Goal: Task Accomplishment & Management: Use online tool/utility

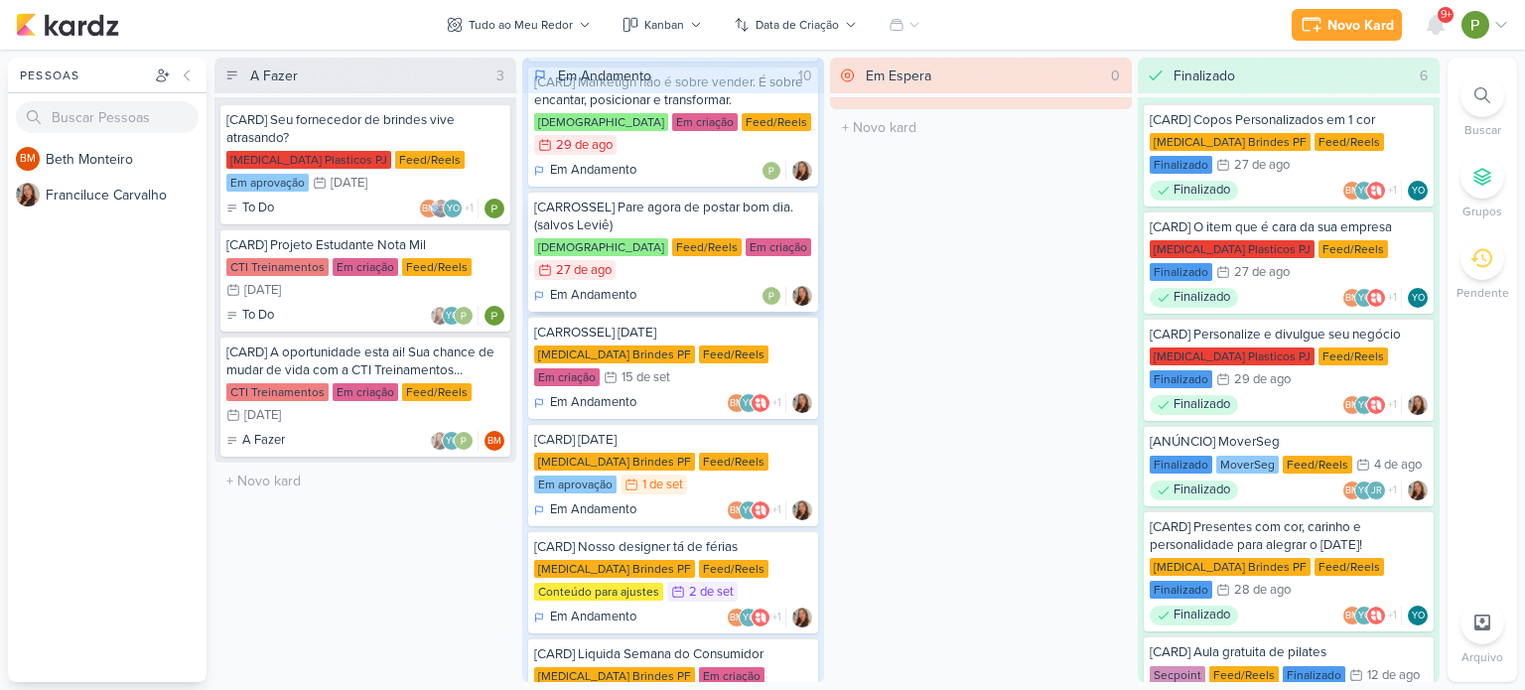
scroll to position [298, 0]
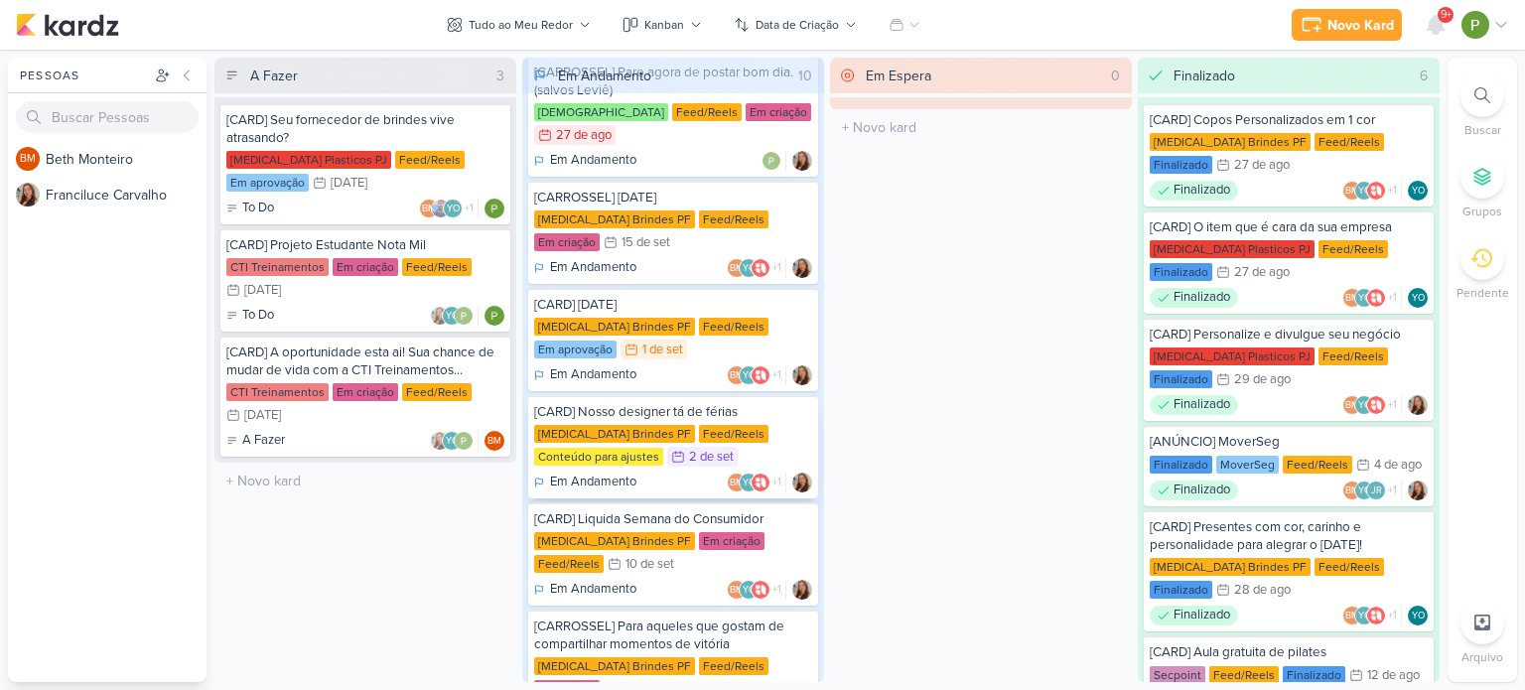
click at [722, 425] on div "[MEDICAL_DATA] Brindes PF Feed/Reels Conteúdo para ajustes 2/9 [DATE]" at bounding box center [673, 447] width 278 height 44
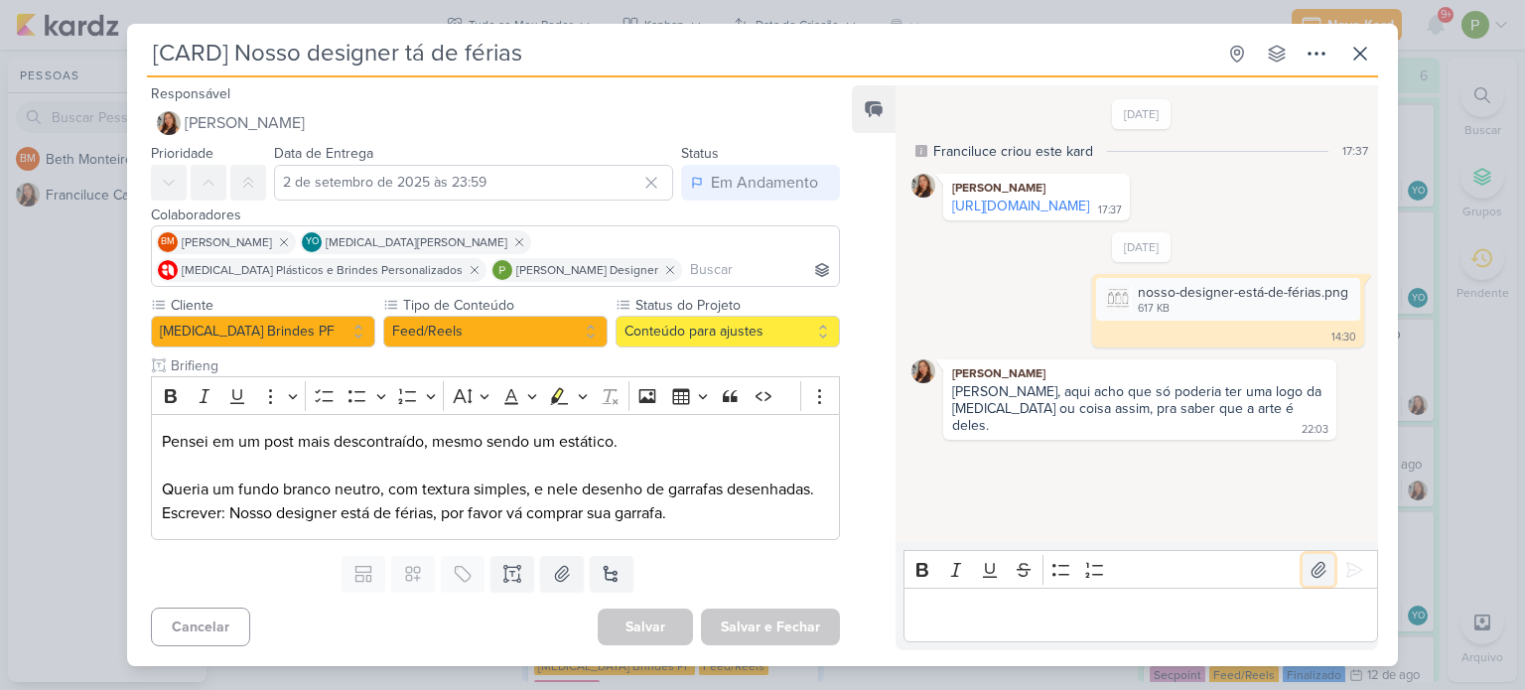
click at [1314, 567] on icon at bounding box center [1319, 570] width 20 height 20
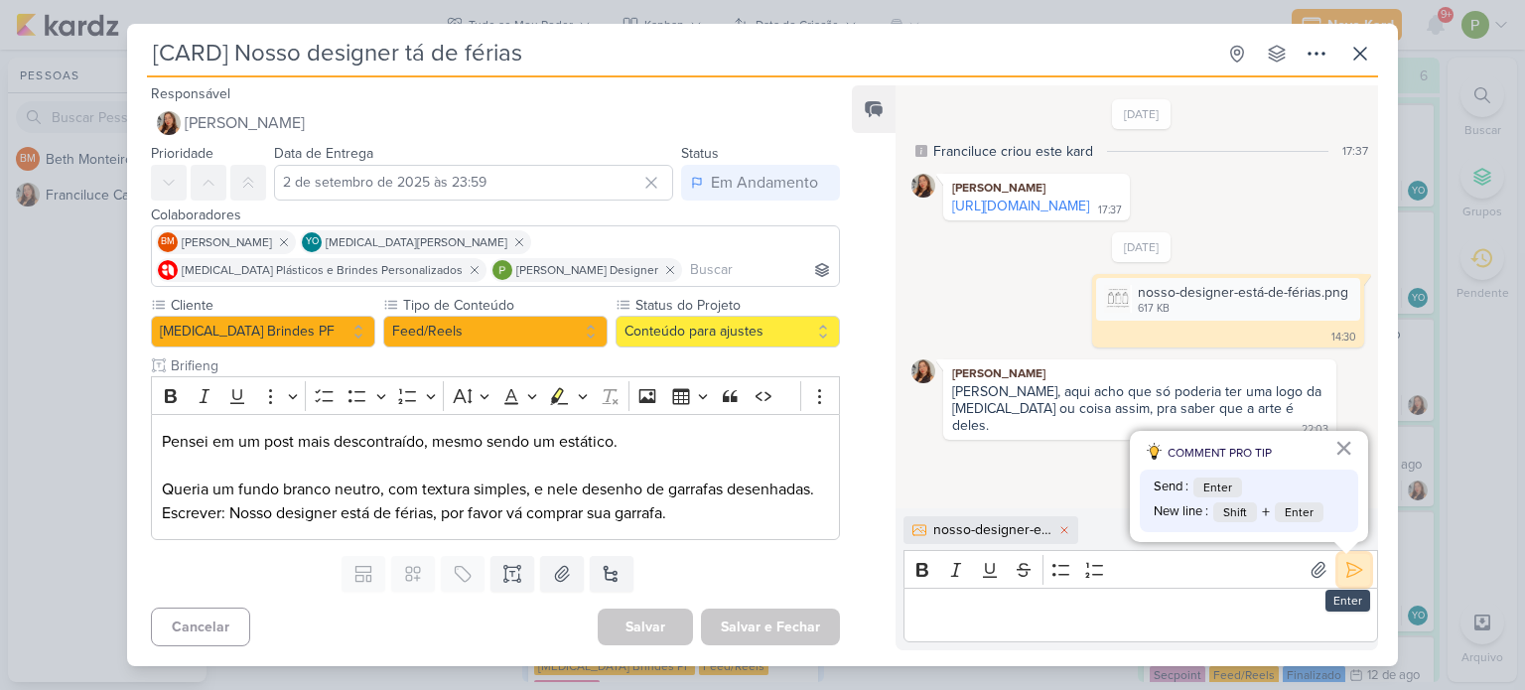
click at [1346, 566] on icon at bounding box center [1355, 570] width 20 height 20
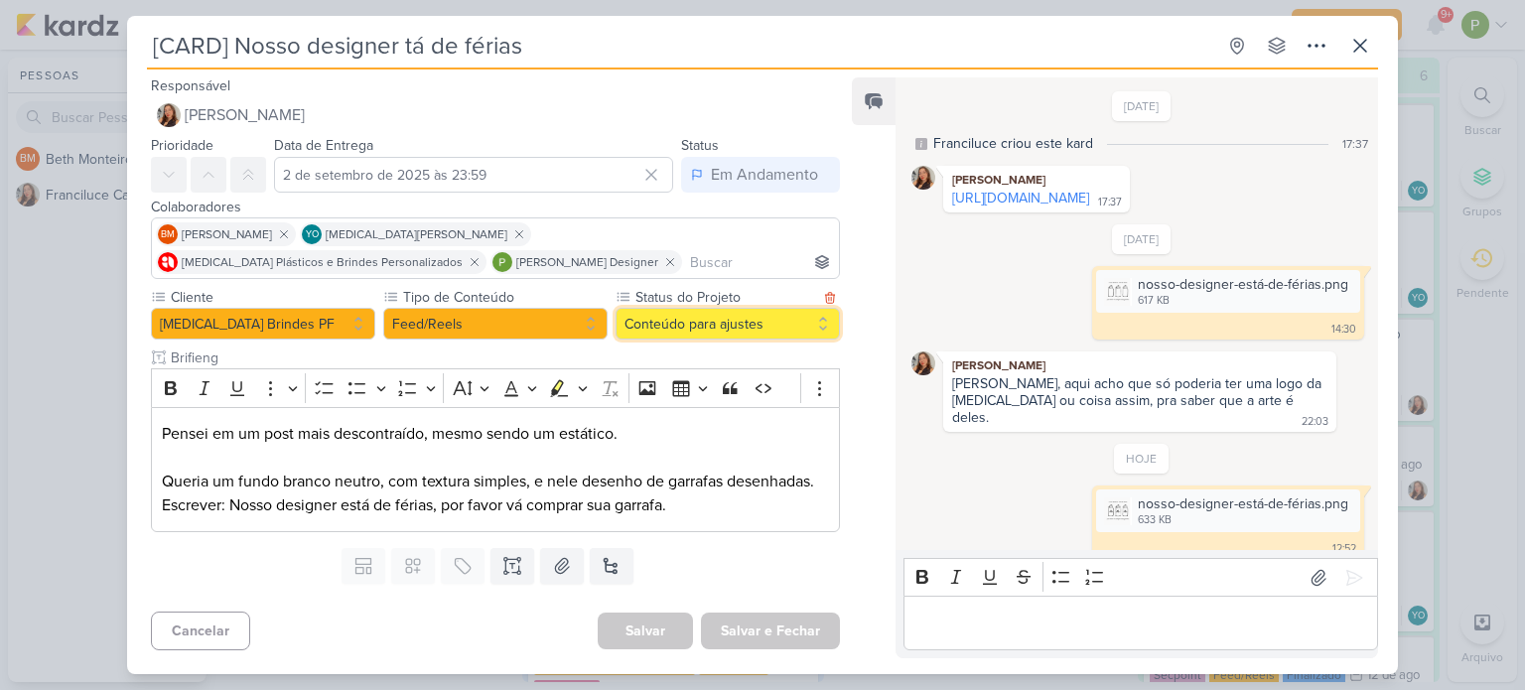
click at [752, 322] on button "Conteúdo para ajustes" at bounding box center [728, 324] width 224 height 32
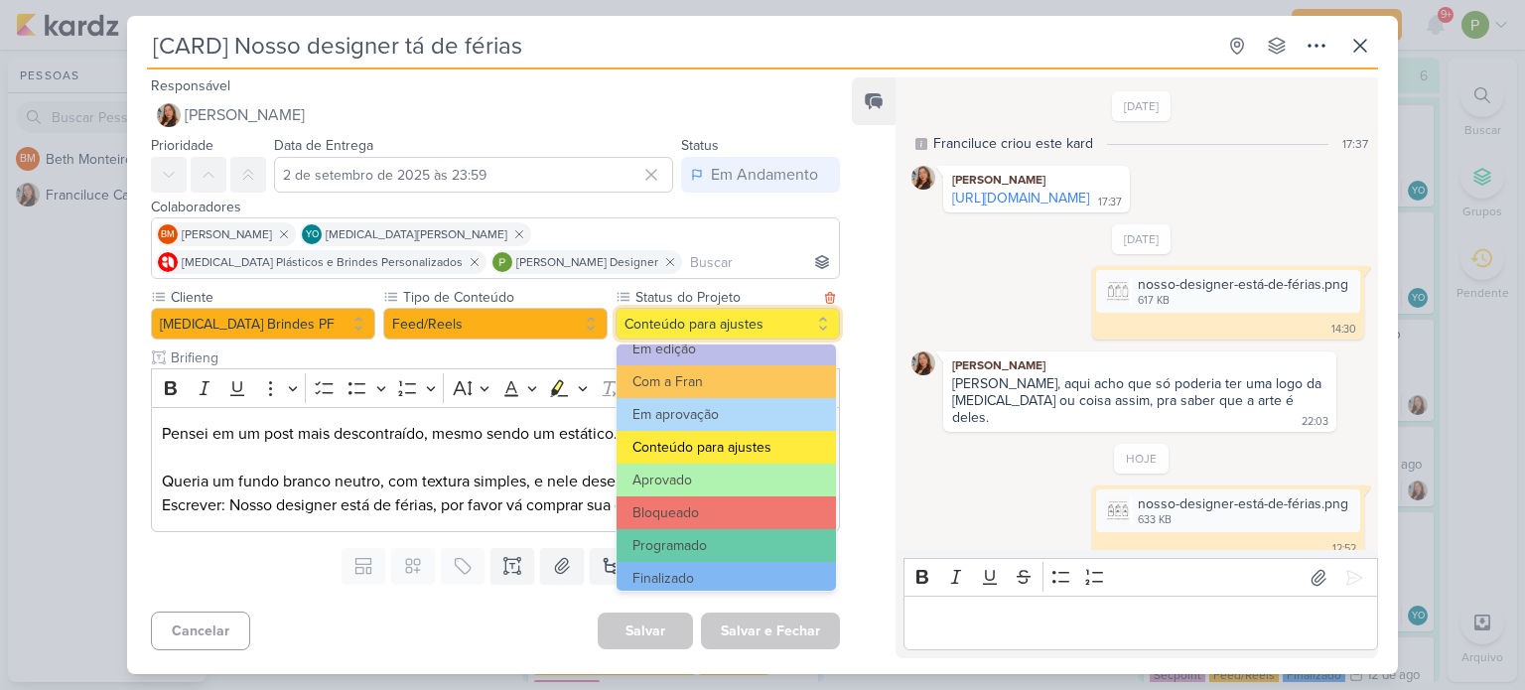
scroll to position [223, 0]
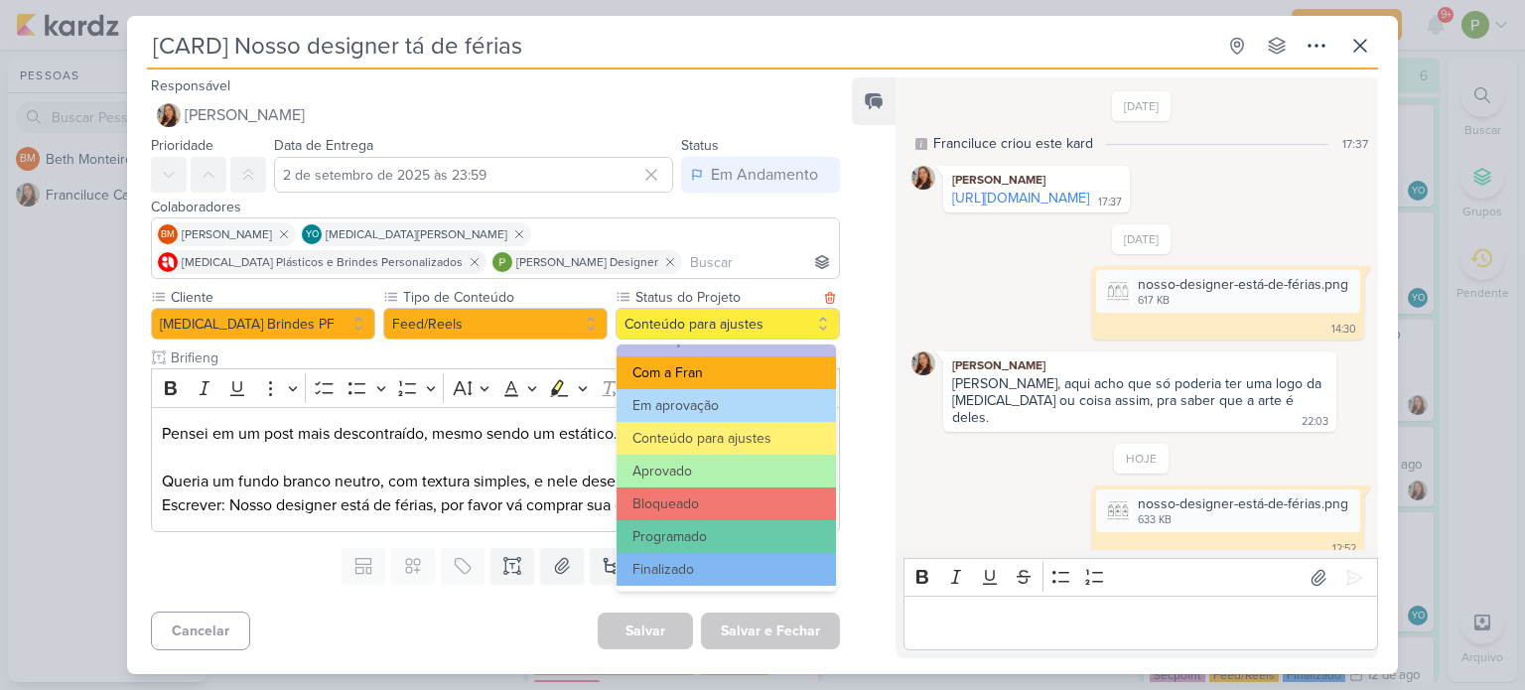
click at [693, 376] on button "Com a Fran" at bounding box center [726, 372] width 219 height 33
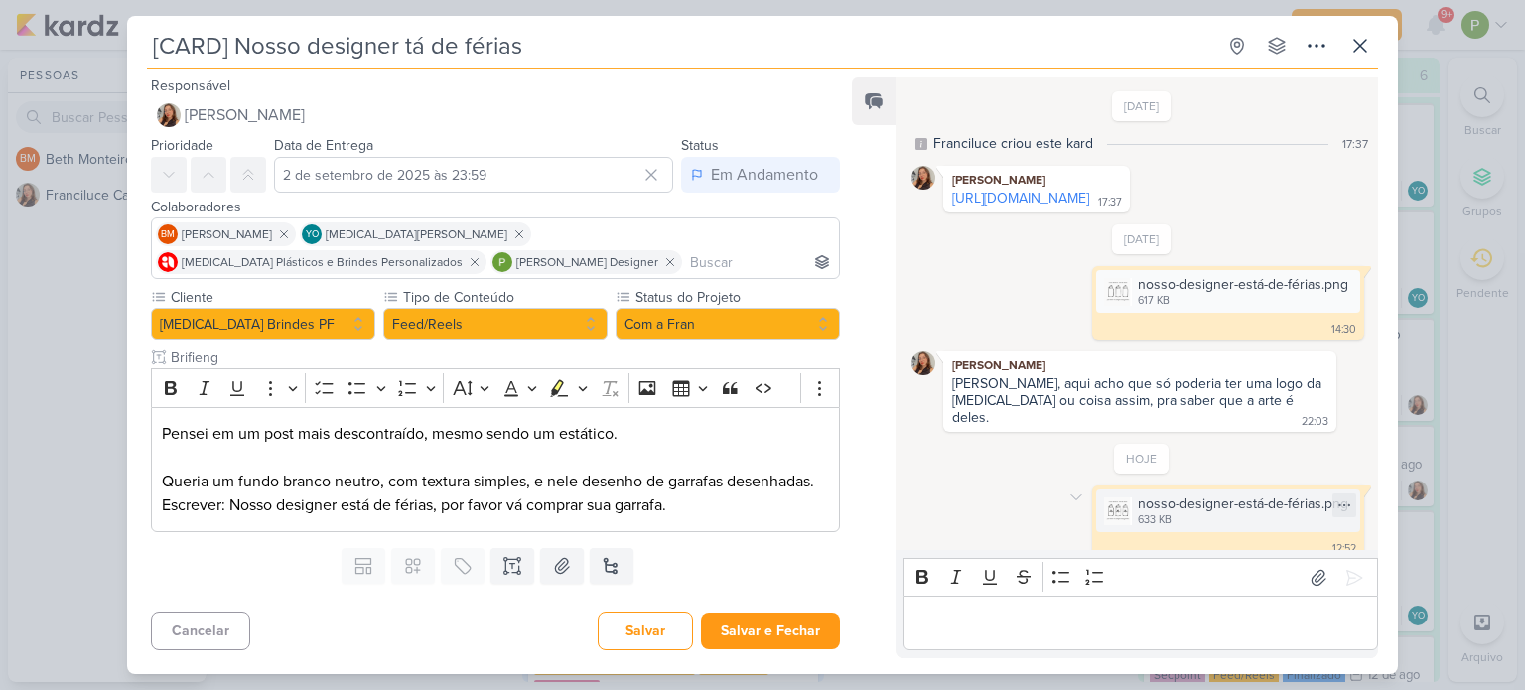
click at [1177, 497] on div "nosso-designer-está-de-férias.png" at bounding box center [1243, 504] width 211 height 21
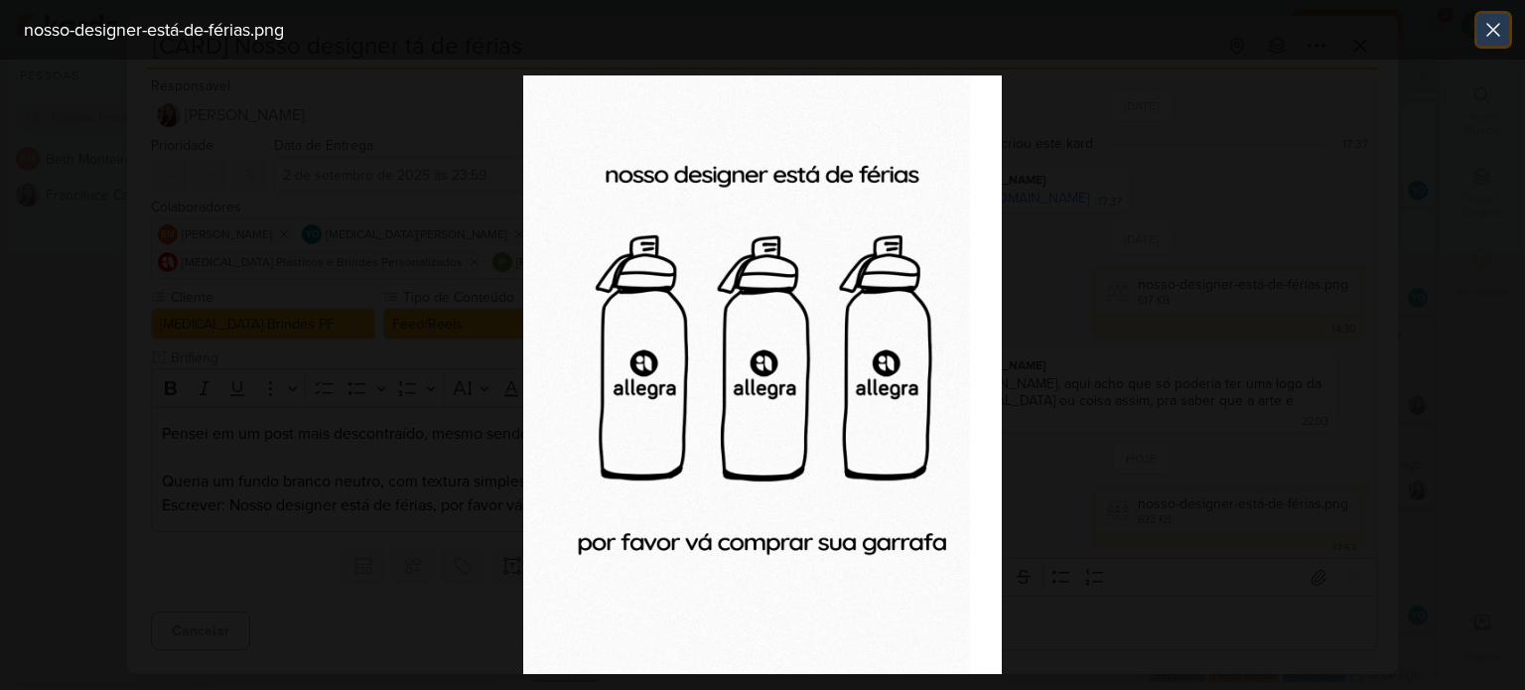
click at [1500, 29] on icon at bounding box center [1494, 30] width 24 height 24
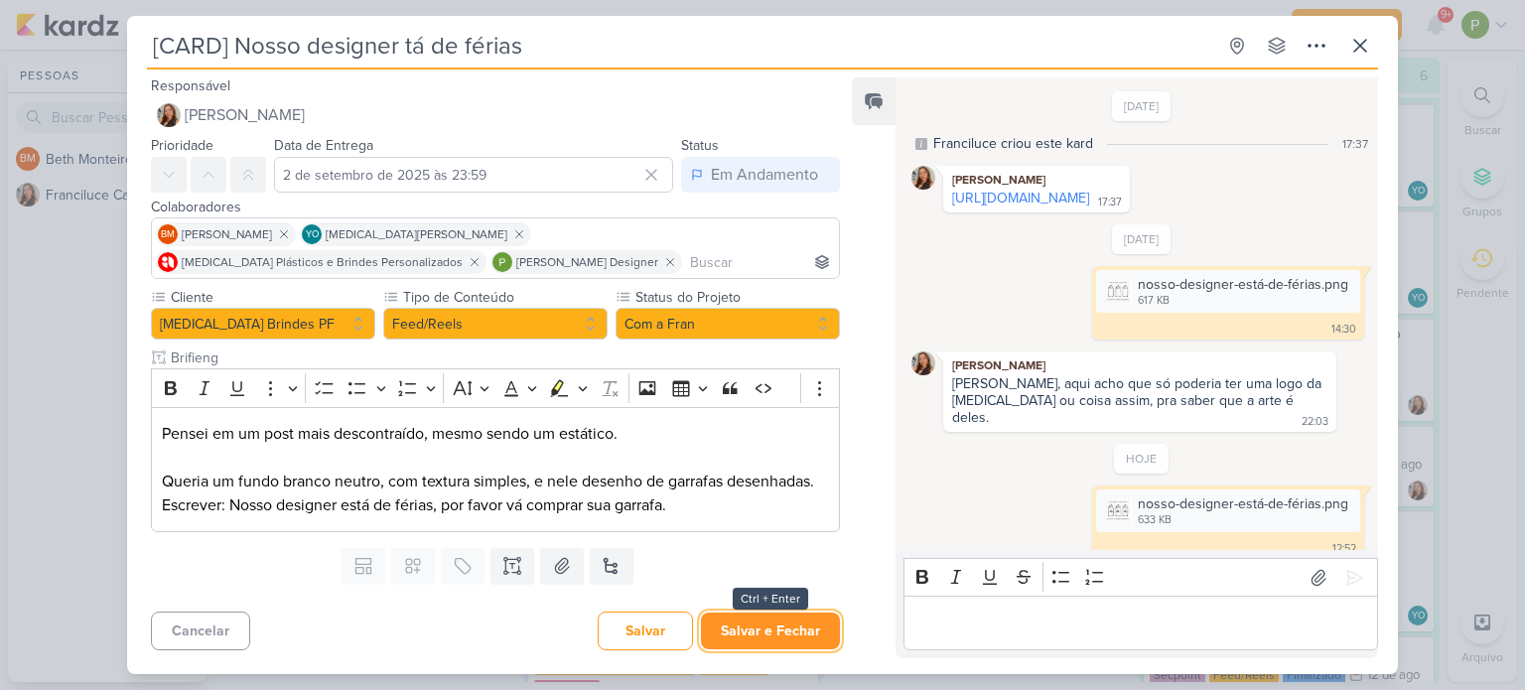
click at [722, 637] on button "Salvar e Fechar" at bounding box center [770, 631] width 139 height 37
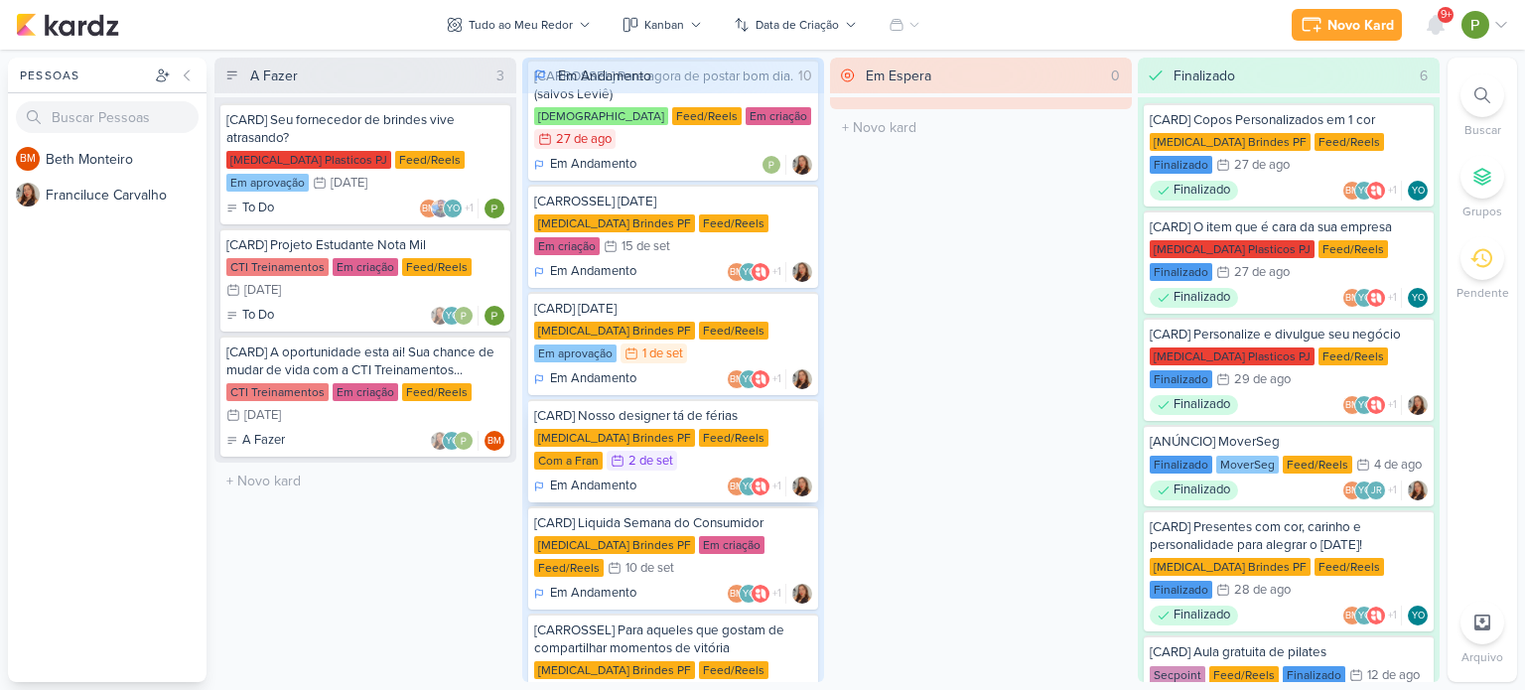
scroll to position [298, 0]
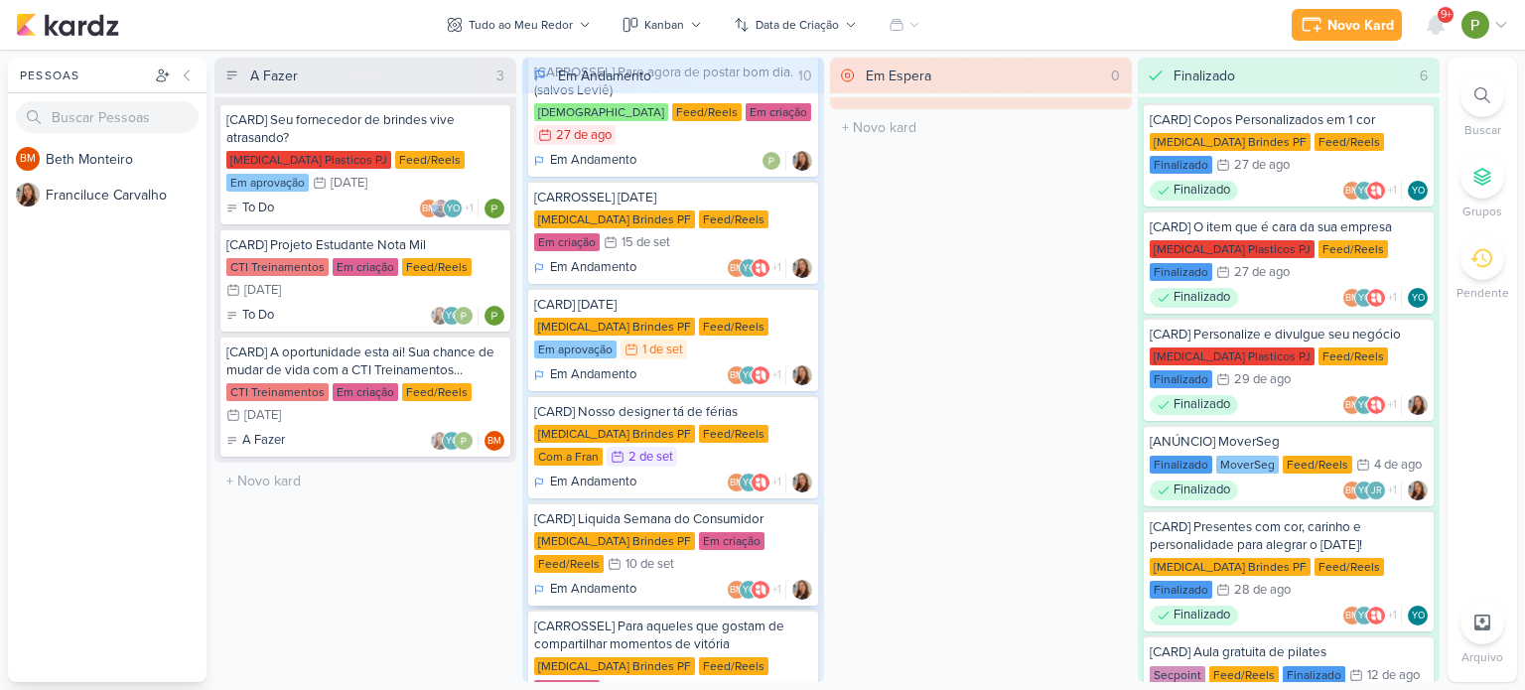
click at [685, 532] on div "[MEDICAL_DATA] Brindes PF Em criação Feed/Reels 10/9 [DATE]" at bounding box center [673, 554] width 278 height 44
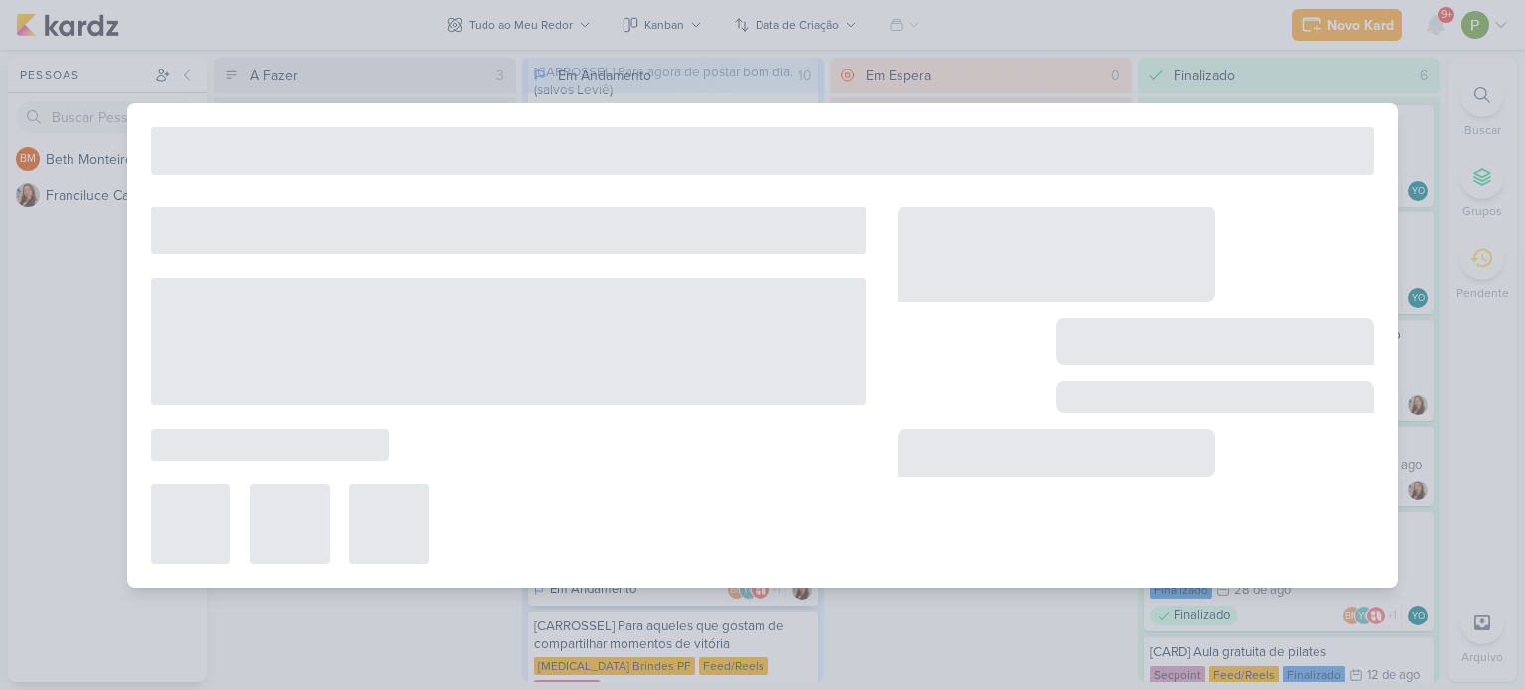
type input "[CARD] Liquida Semana do Consumidor"
type input "10 de setembro de 2025 às 23:59"
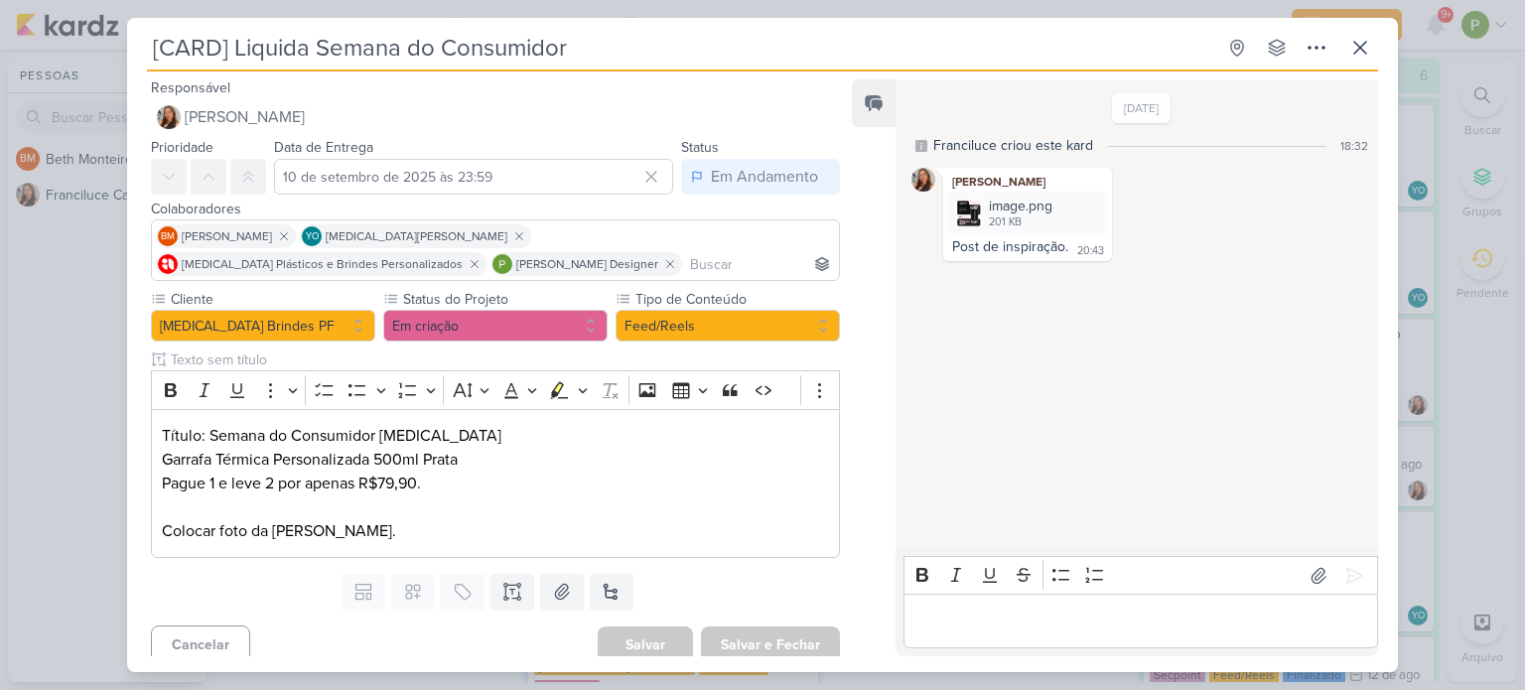
scroll to position [10, 0]
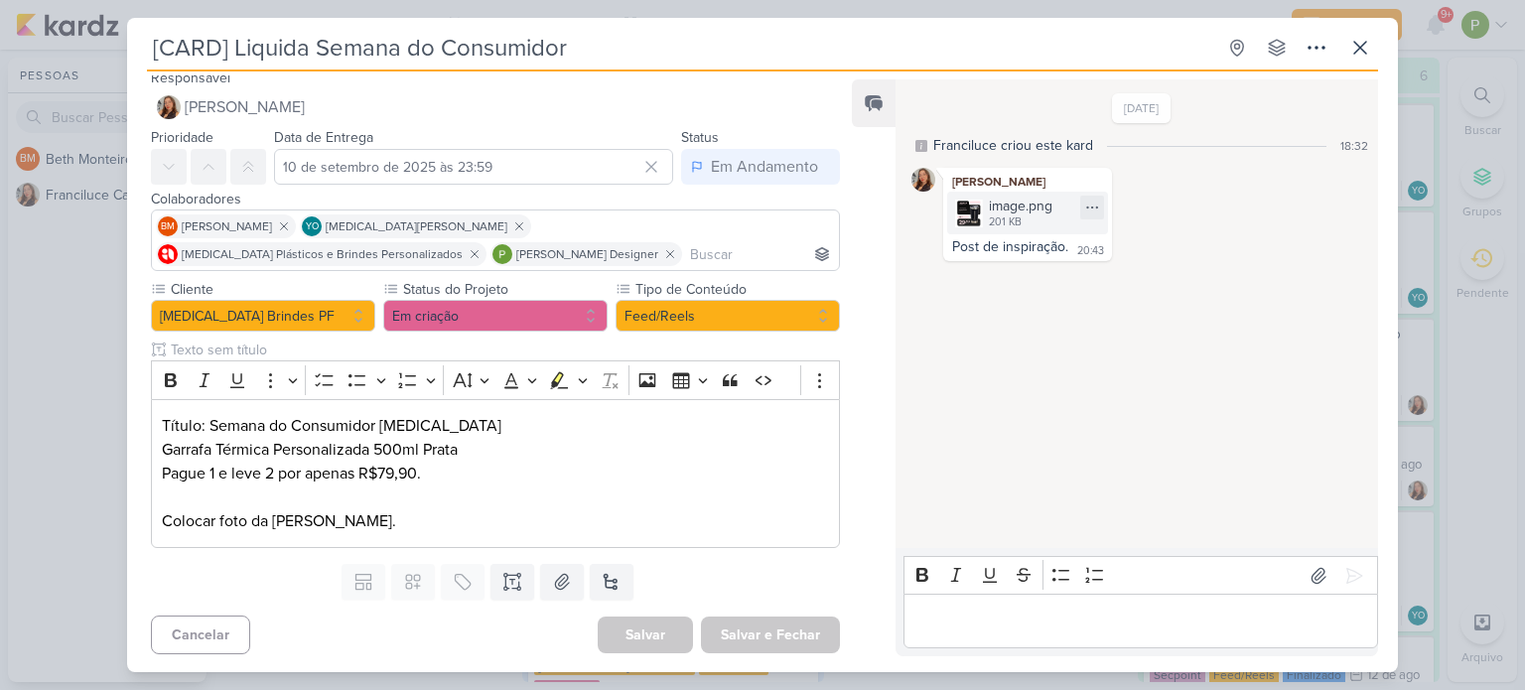
click at [966, 206] on img at bounding box center [969, 214] width 28 height 28
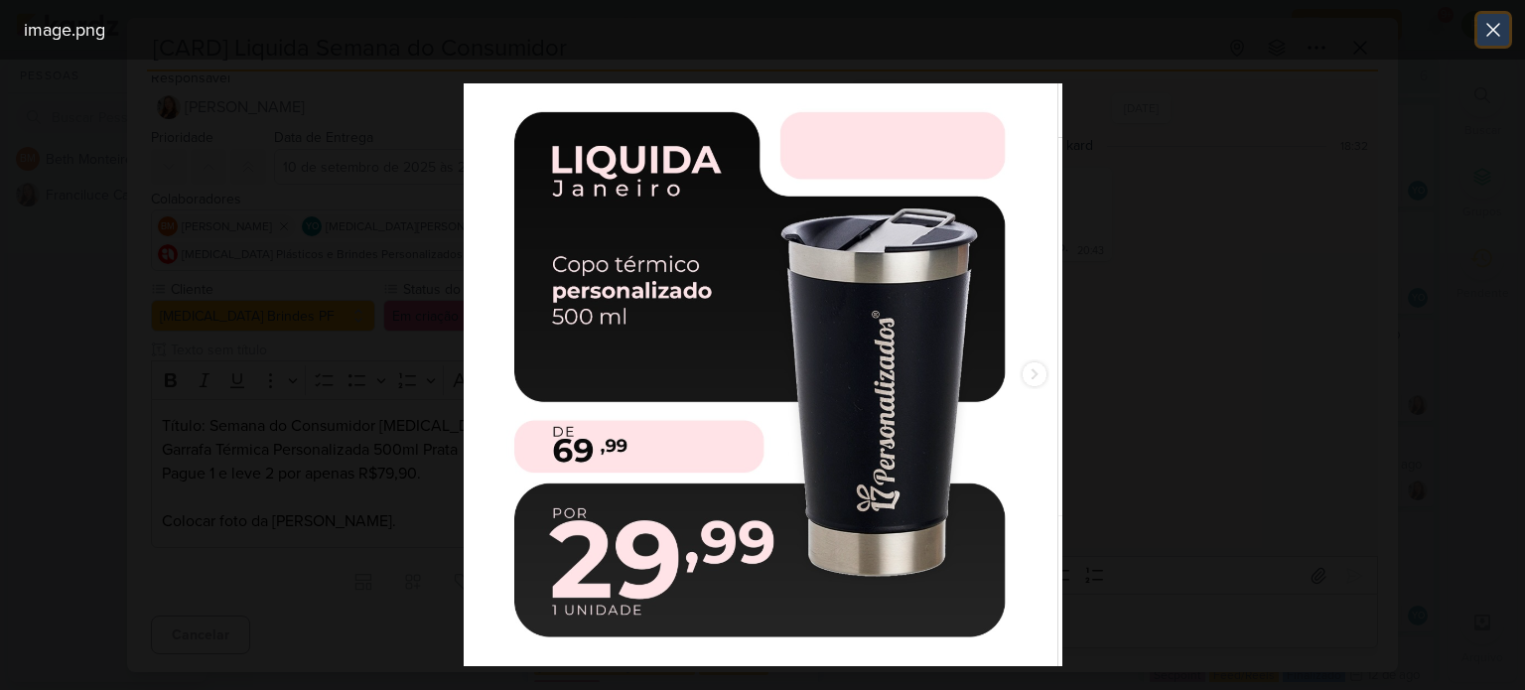
click at [1485, 28] on icon at bounding box center [1494, 30] width 24 height 24
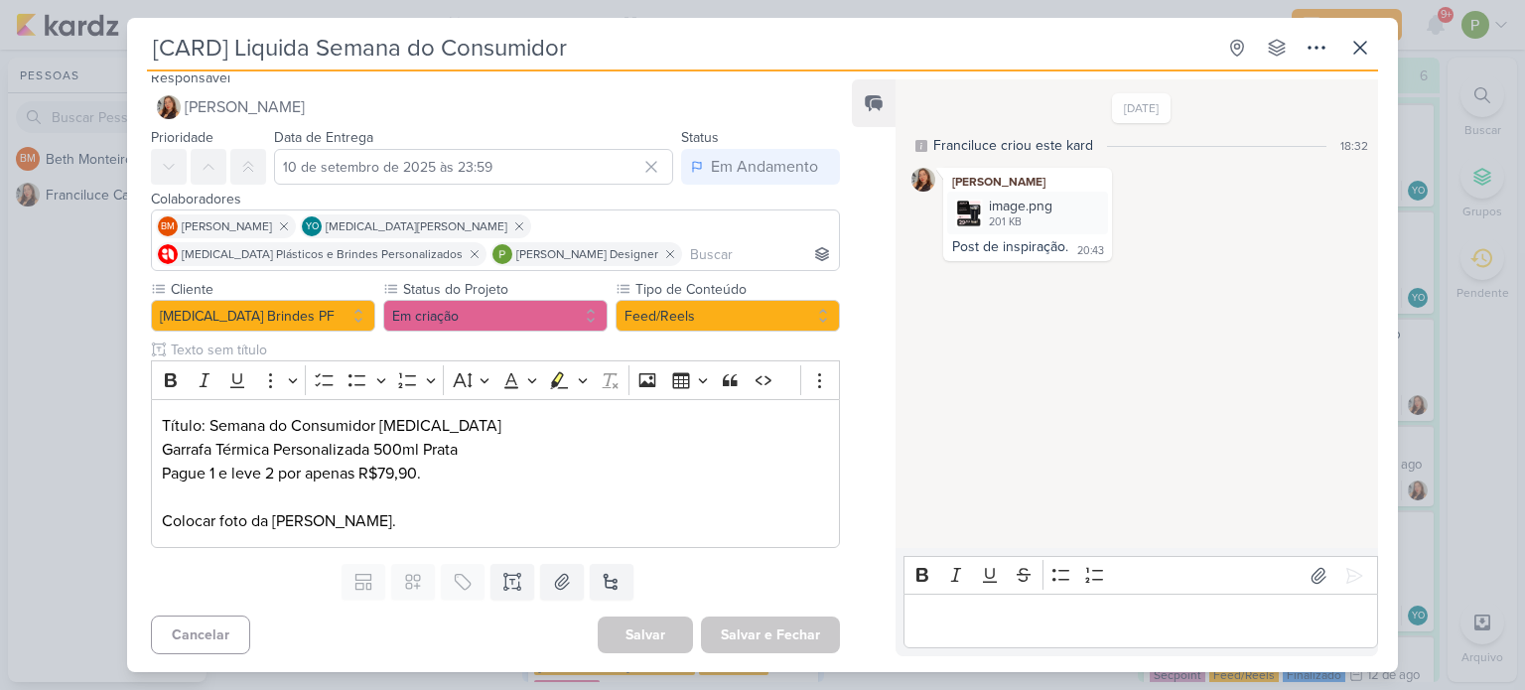
click at [5, 388] on div "[CARD] Liquida Semana do Consumidor Criado por Franciluce" at bounding box center [762, 345] width 1525 height 690
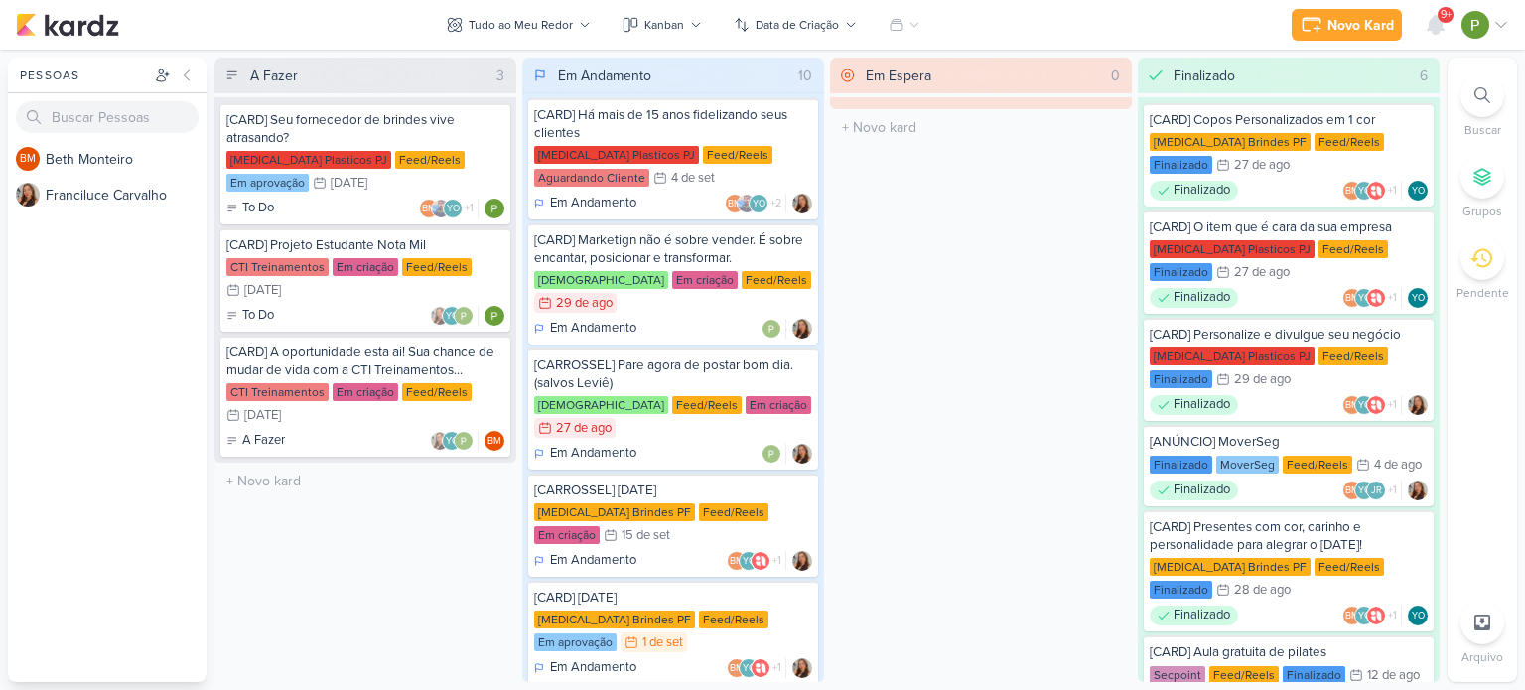
scroll to position [0, 0]
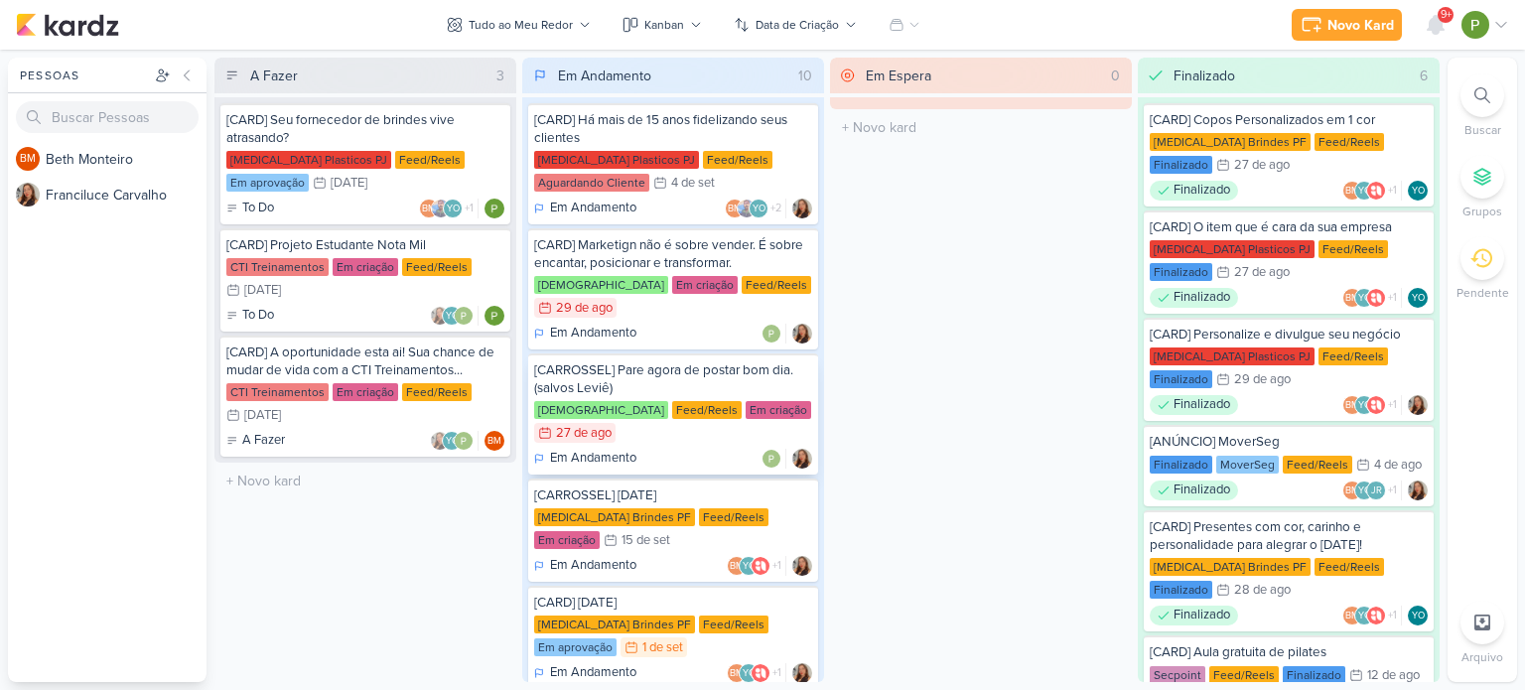
click at [740, 372] on div "[CARROSSEL] Pare agora de postar bom dia. (salvos Leviê)" at bounding box center [673, 379] width 278 height 36
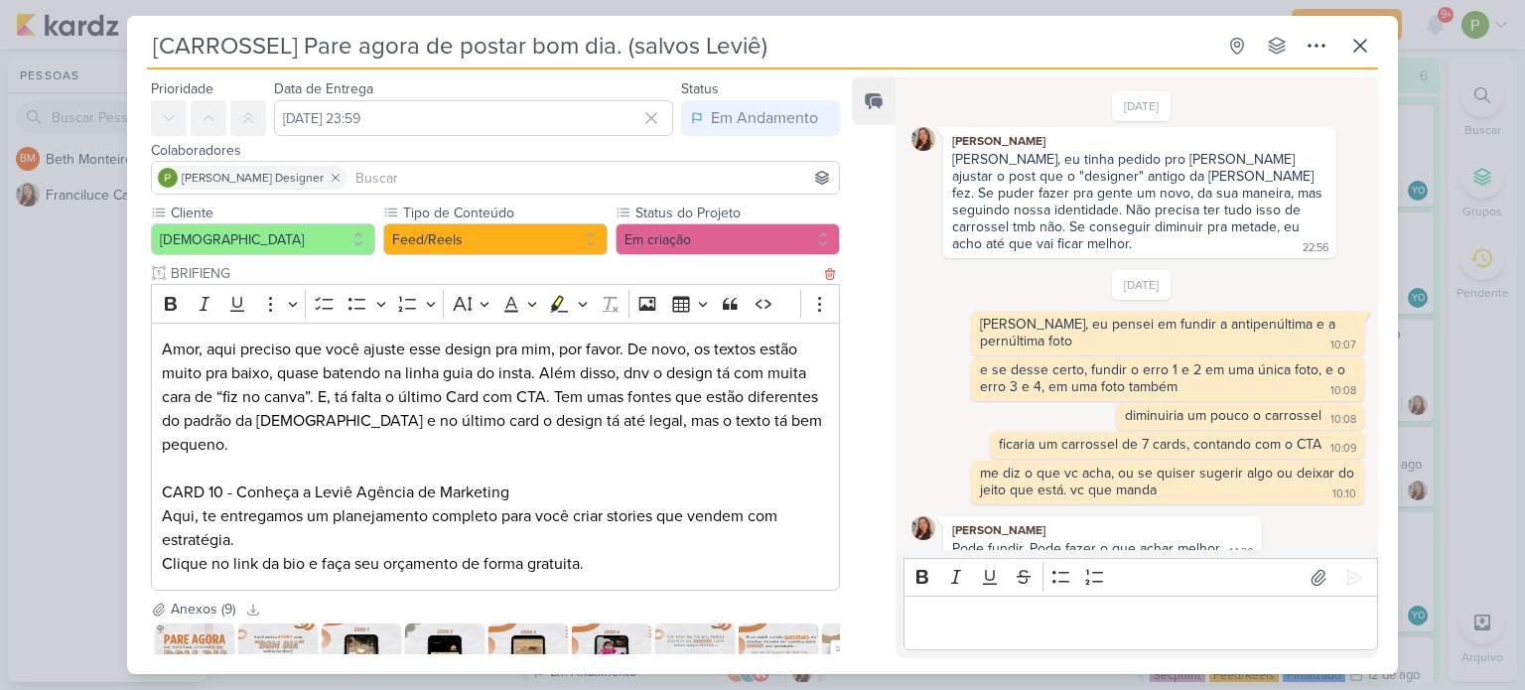
scroll to position [203, 0]
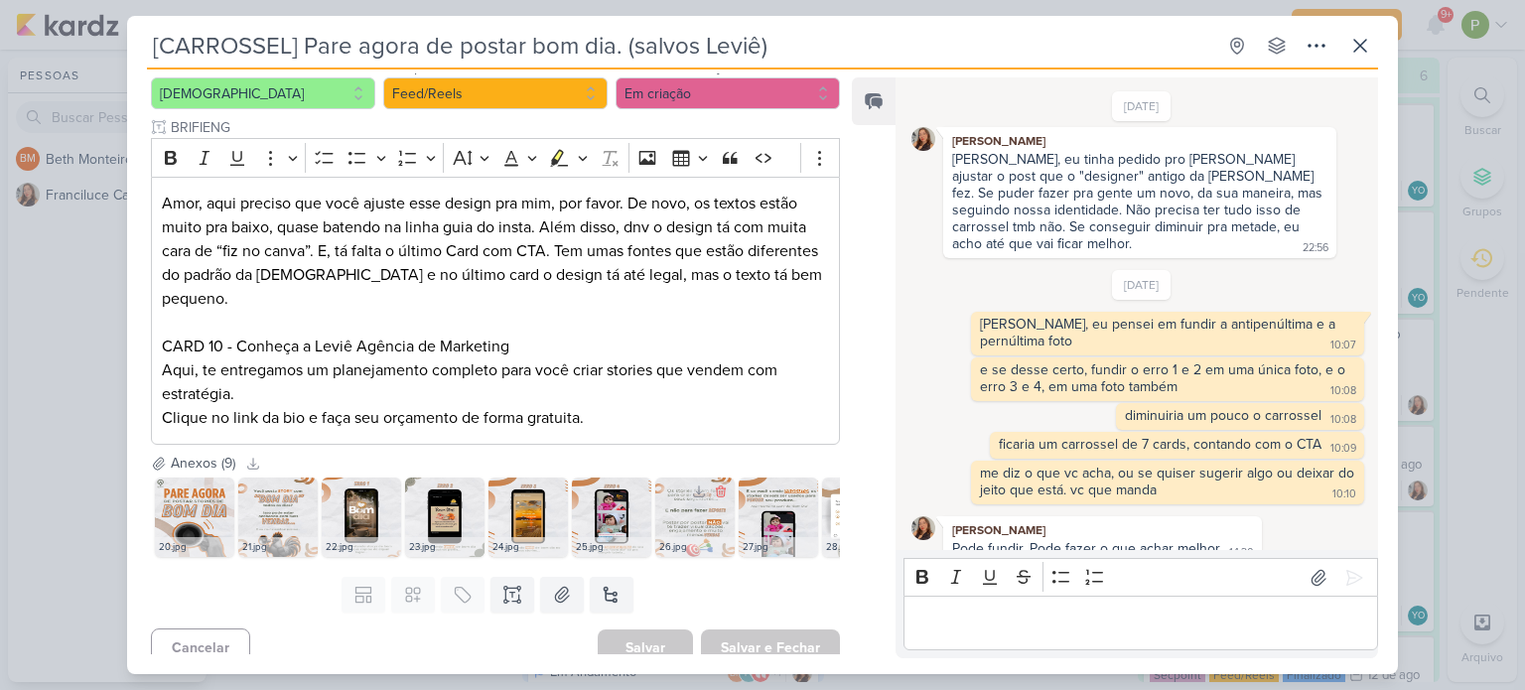
click at [696, 501] on img at bounding box center [694, 517] width 79 height 79
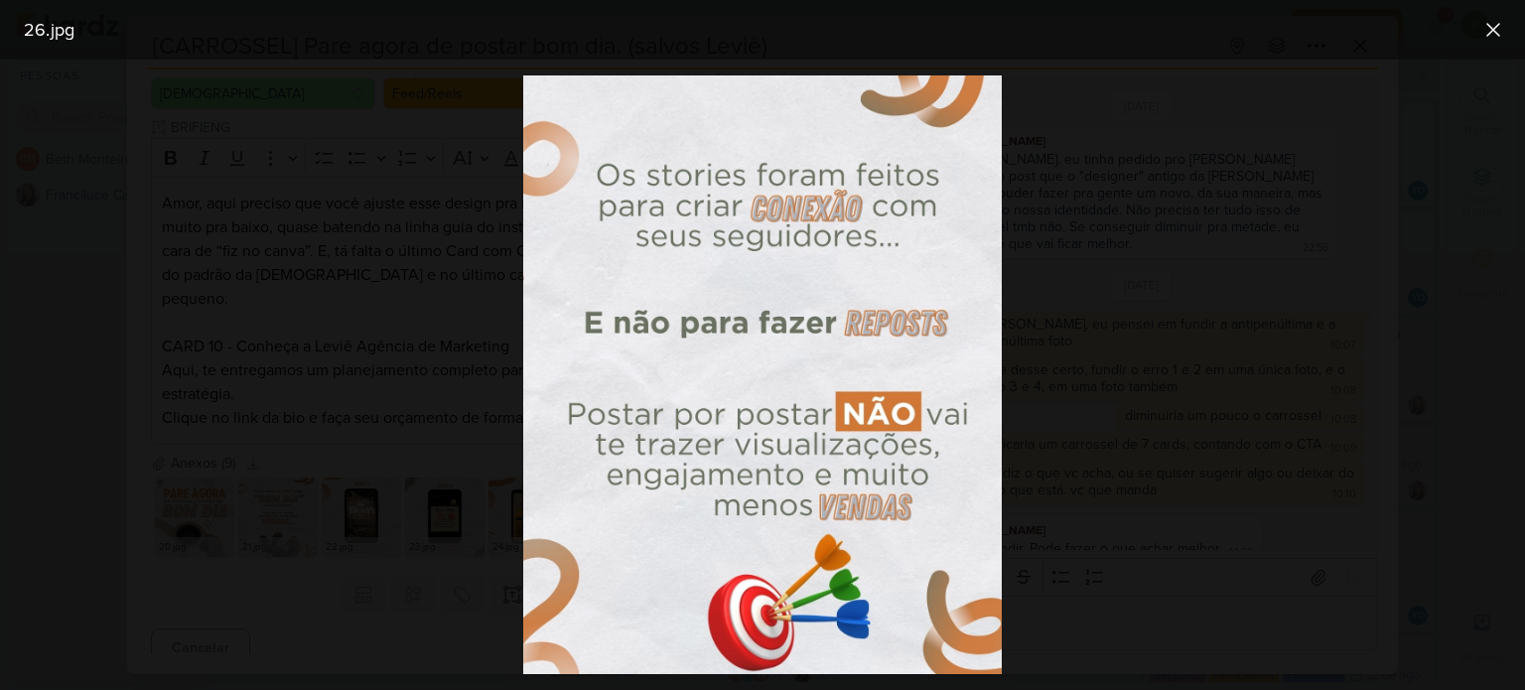
click at [1129, 478] on div at bounding box center [762, 375] width 1525 height 631
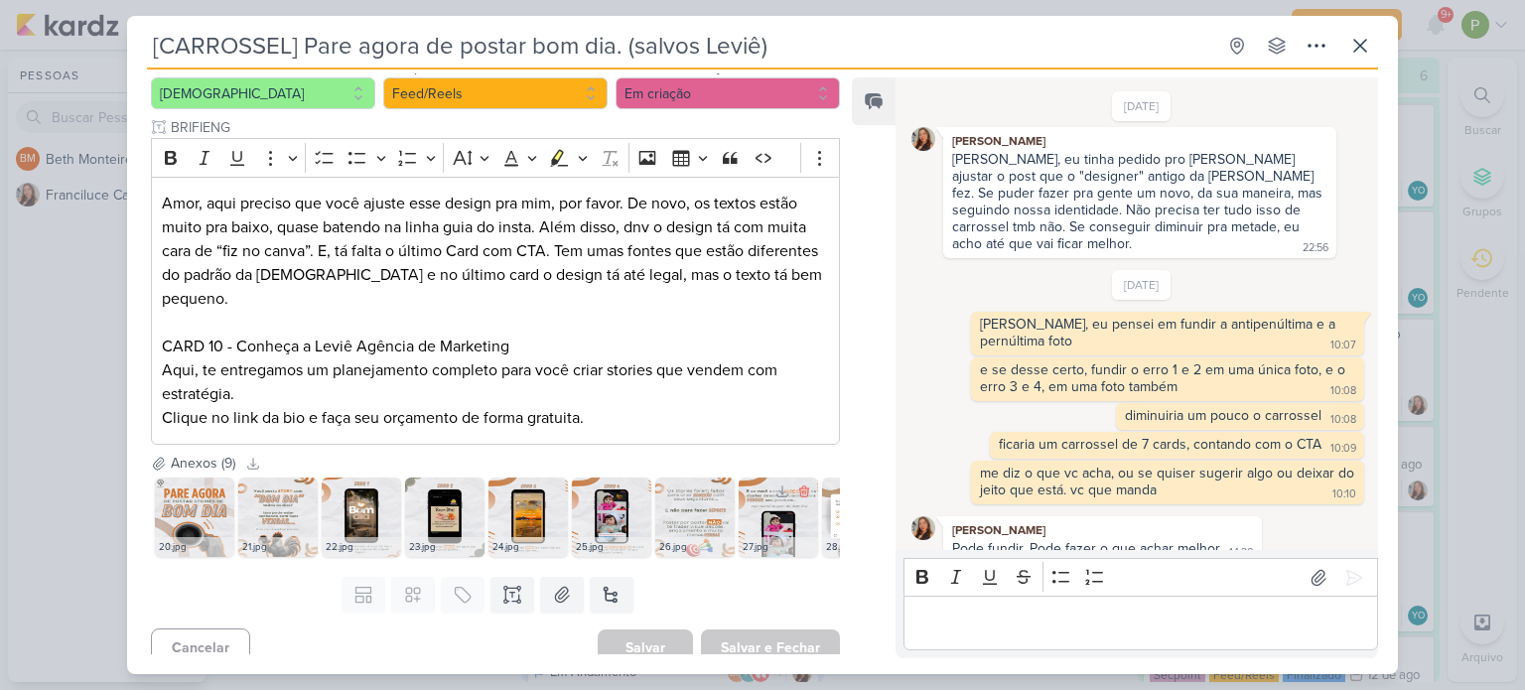
click at [800, 511] on img at bounding box center [778, 517] width 79 height 79
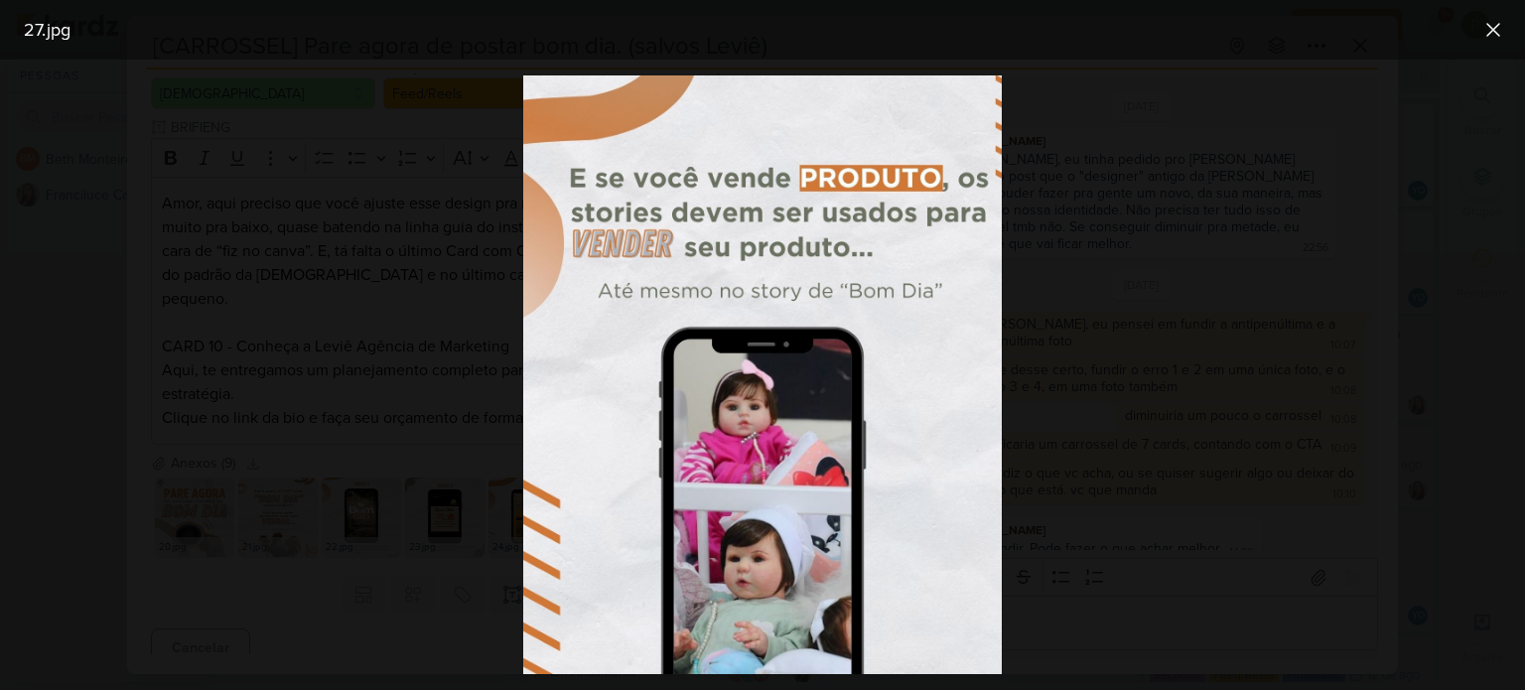
click at [1182, 210] on div at bounding box center [762, 375] width 1525 height 631
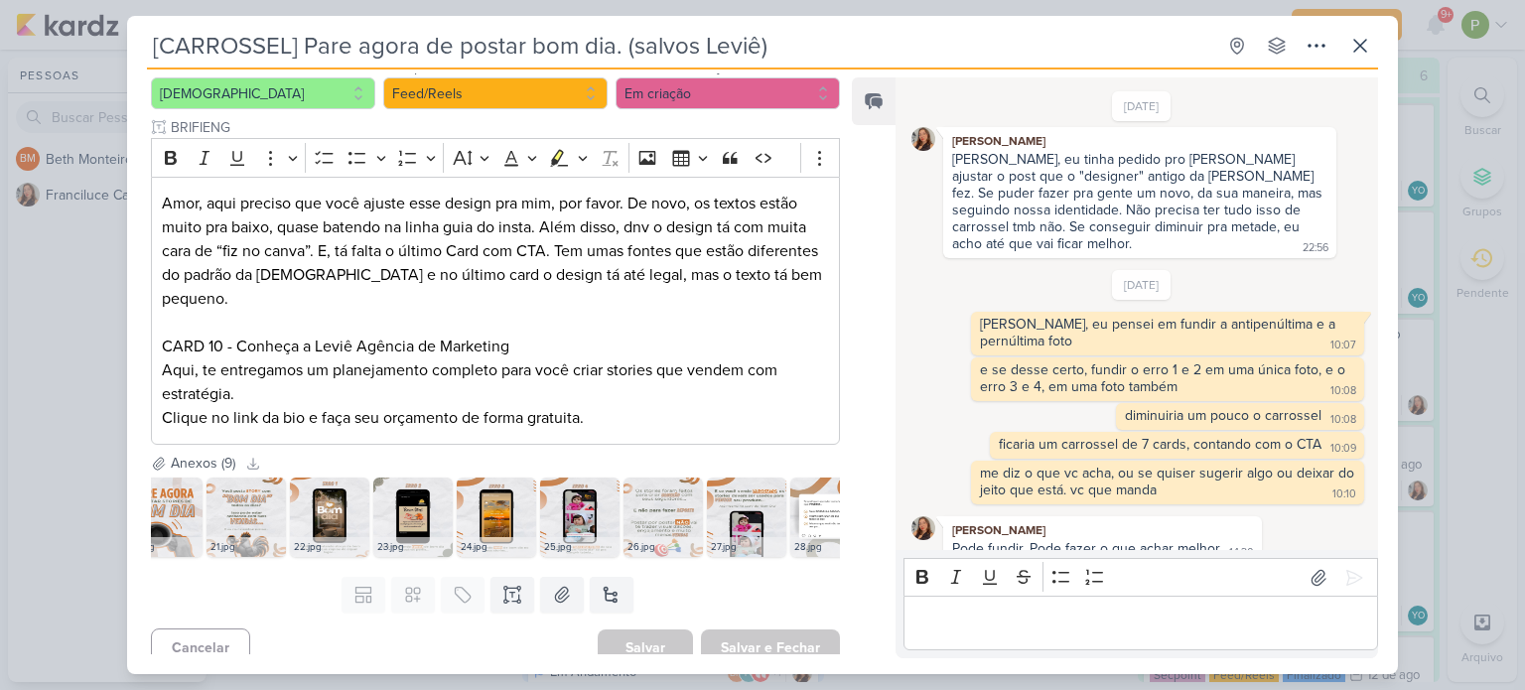
scroll to position [0, 73]
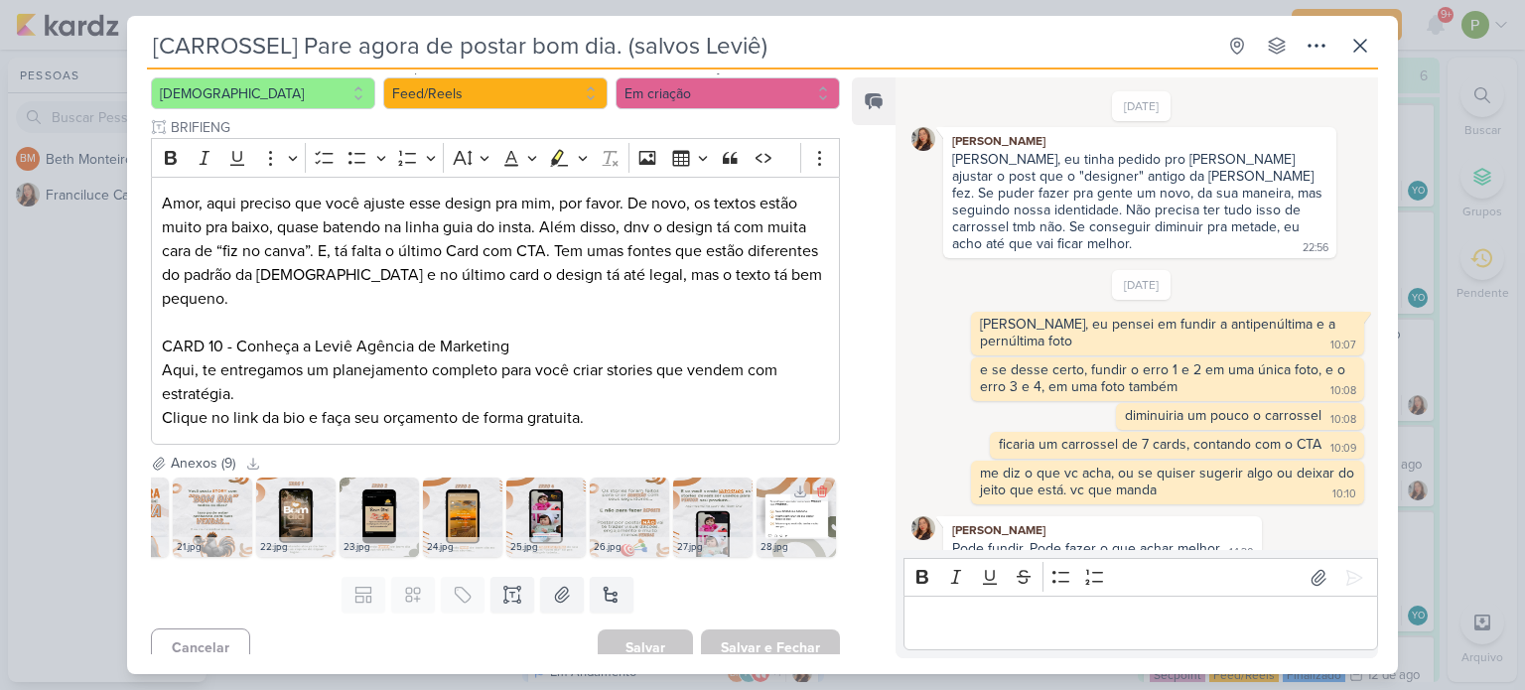
click at [778, 507] on img at bounding box center [796, 517] width 79 height 79
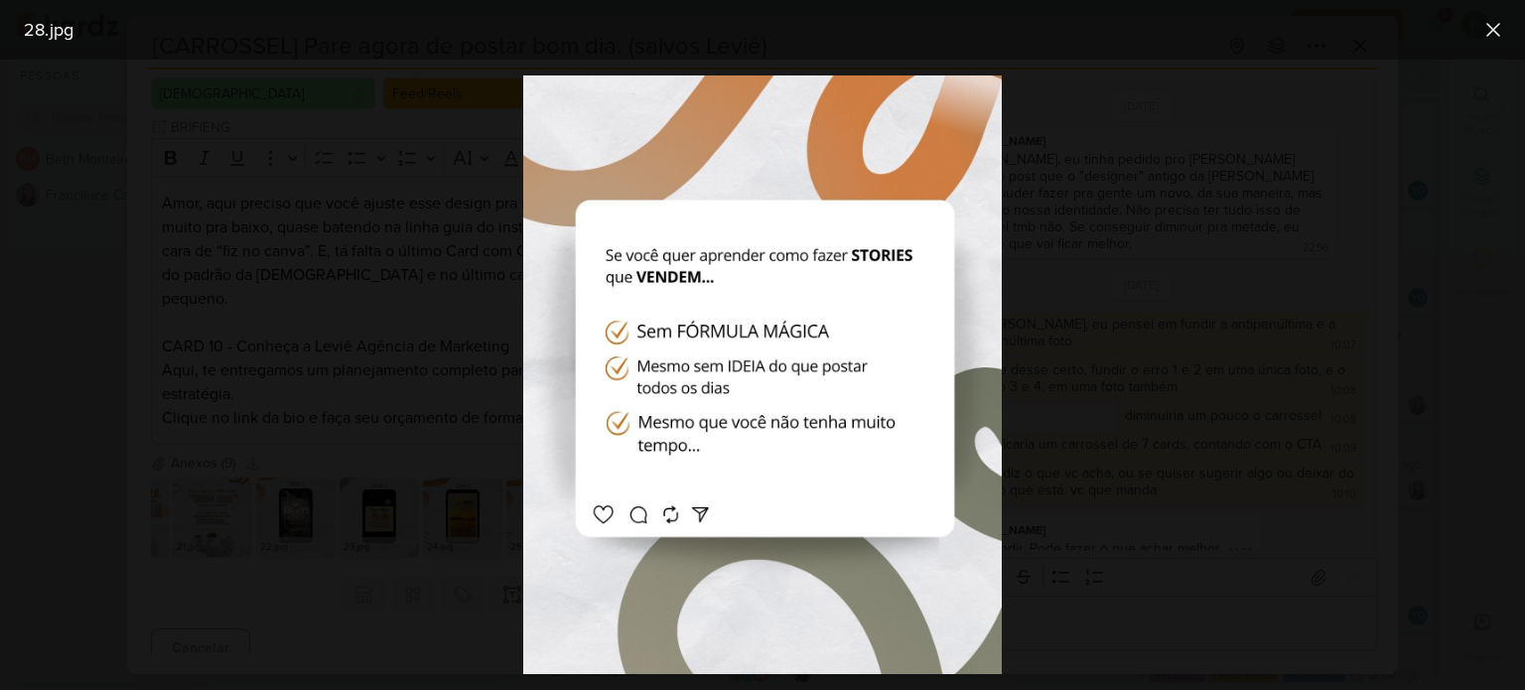
click at [441, 400] on div at bounding box center [762, 375] width 1525 height 631
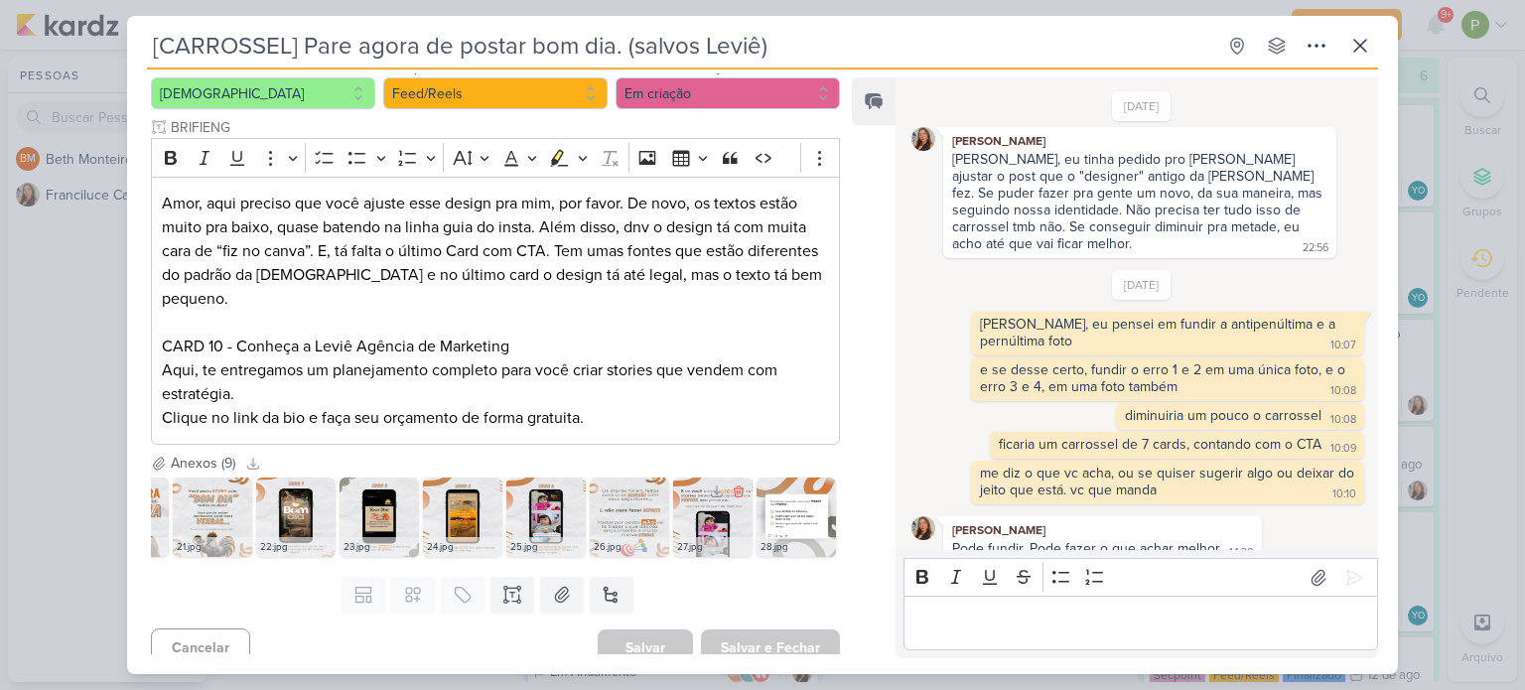
click at [688, 498] on img at bounding box center [712, 517] width 79 height 79
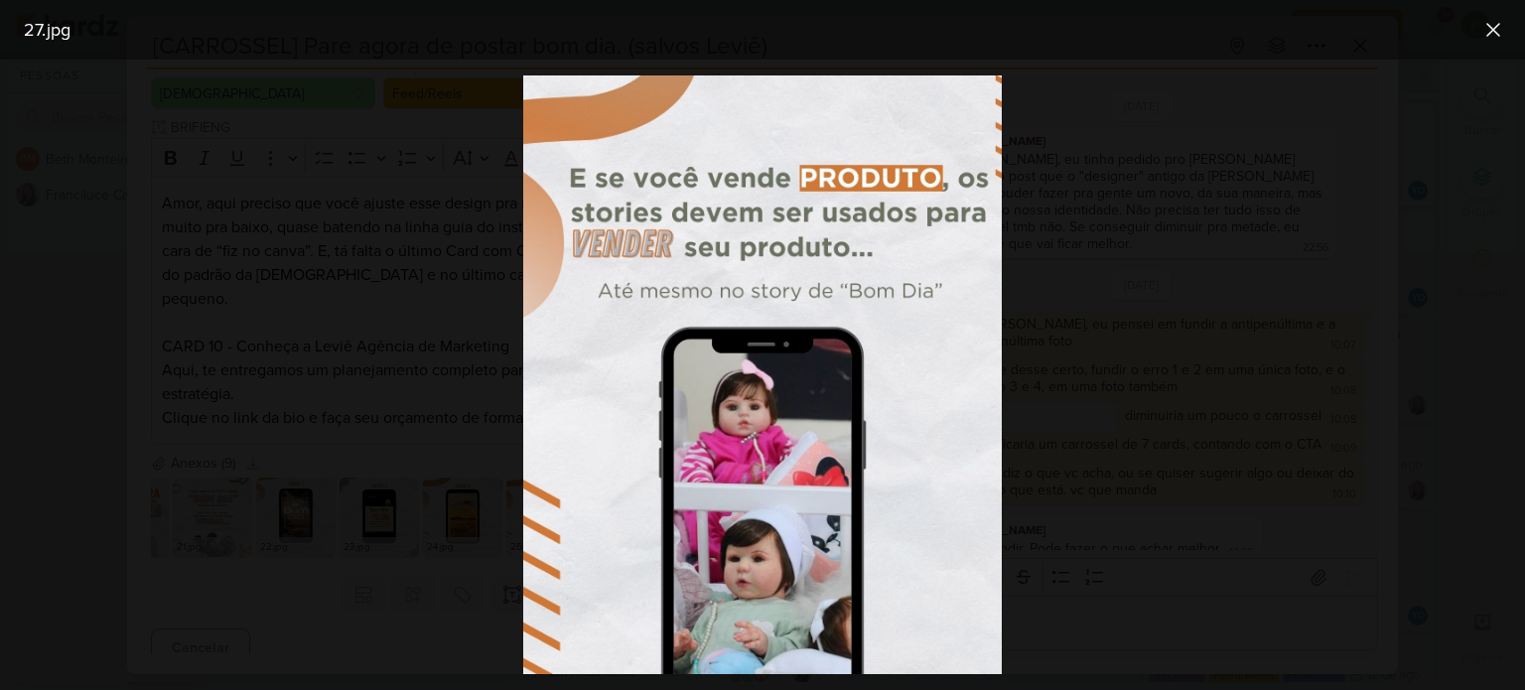
click at [1121, 327] on div at bounding box center [762, 375] width 1525 height 631
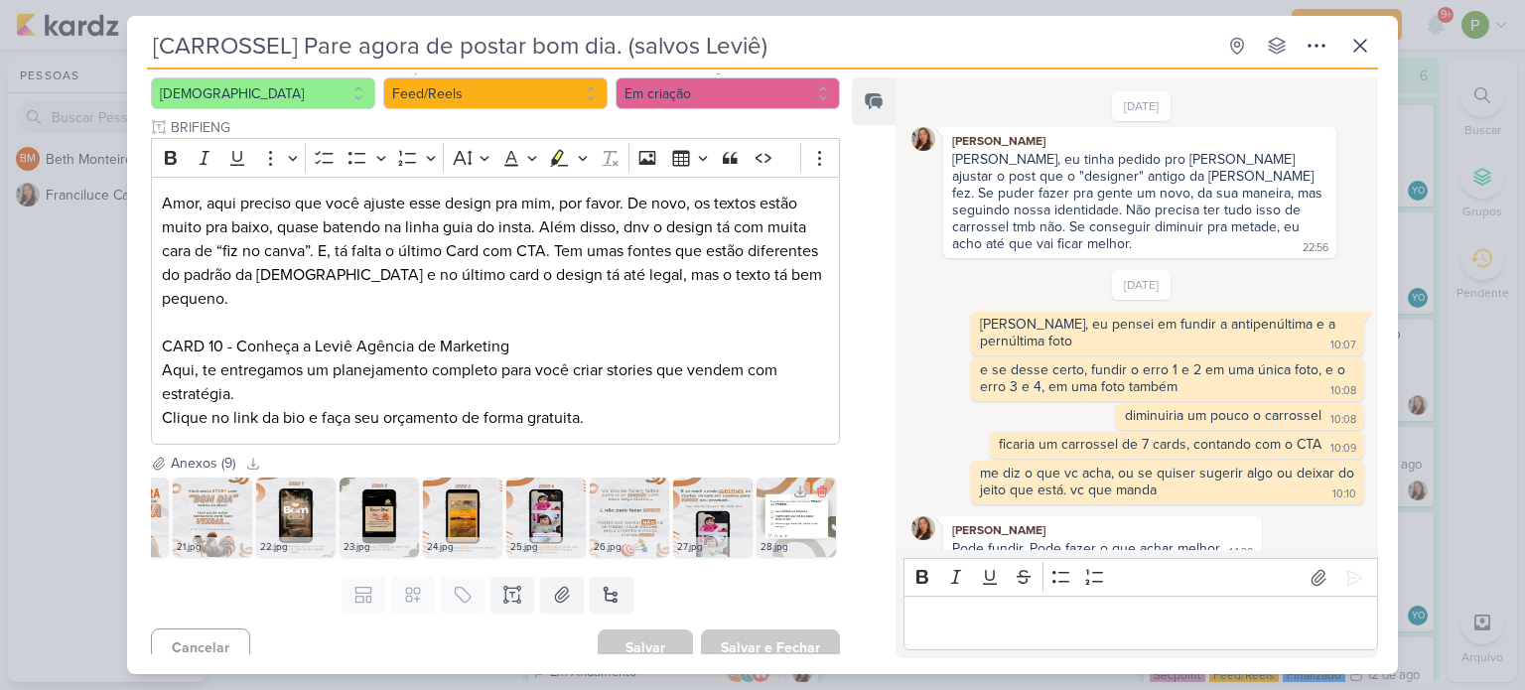
click at [790, 537] on div "28.jpg" at bounding box center [796, 547] width 79 height 20
click at [783, 510] on img at bounding box center [796, 517] width 79 height 79
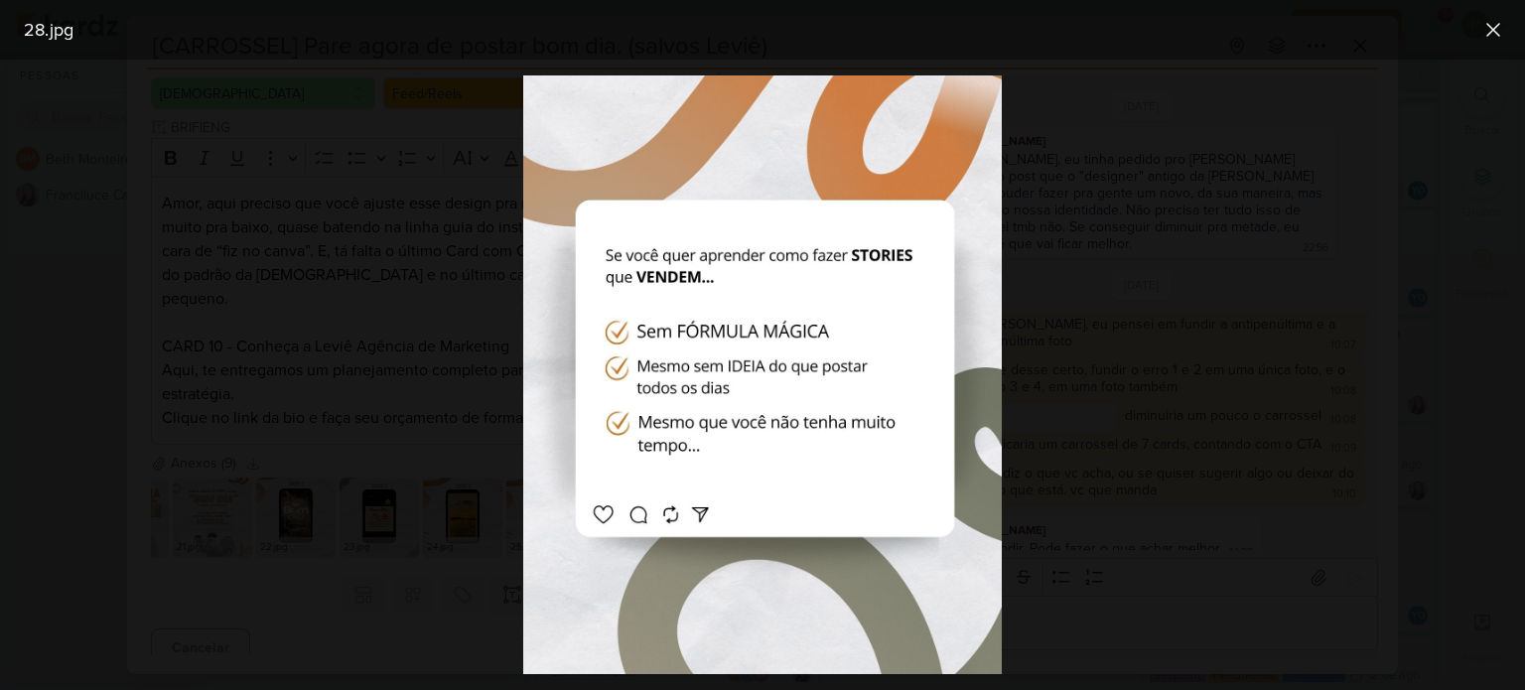
click at [282, 246] on div at bounding box center [762, 375] width 1525 height 631
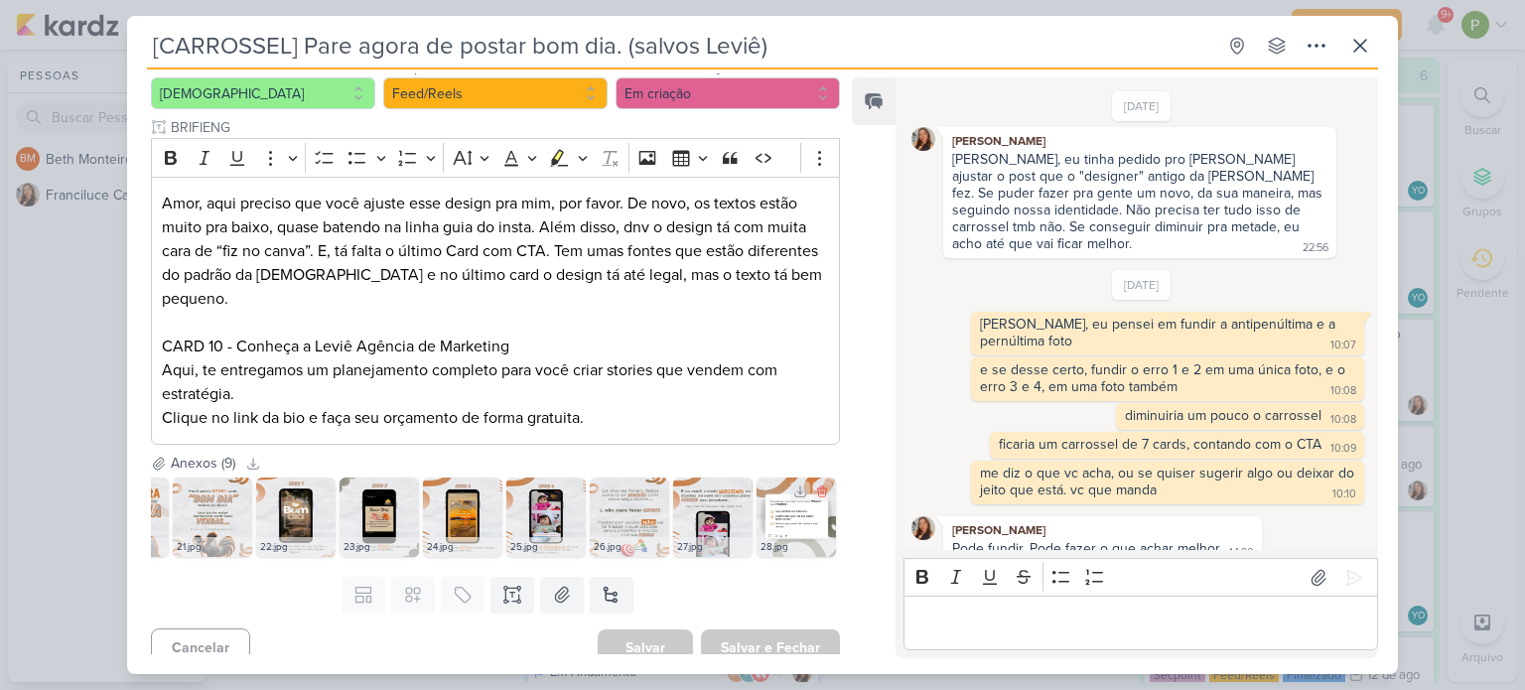
click at [786, 504] on img at bounding box center [796, 517] width 79 height 79
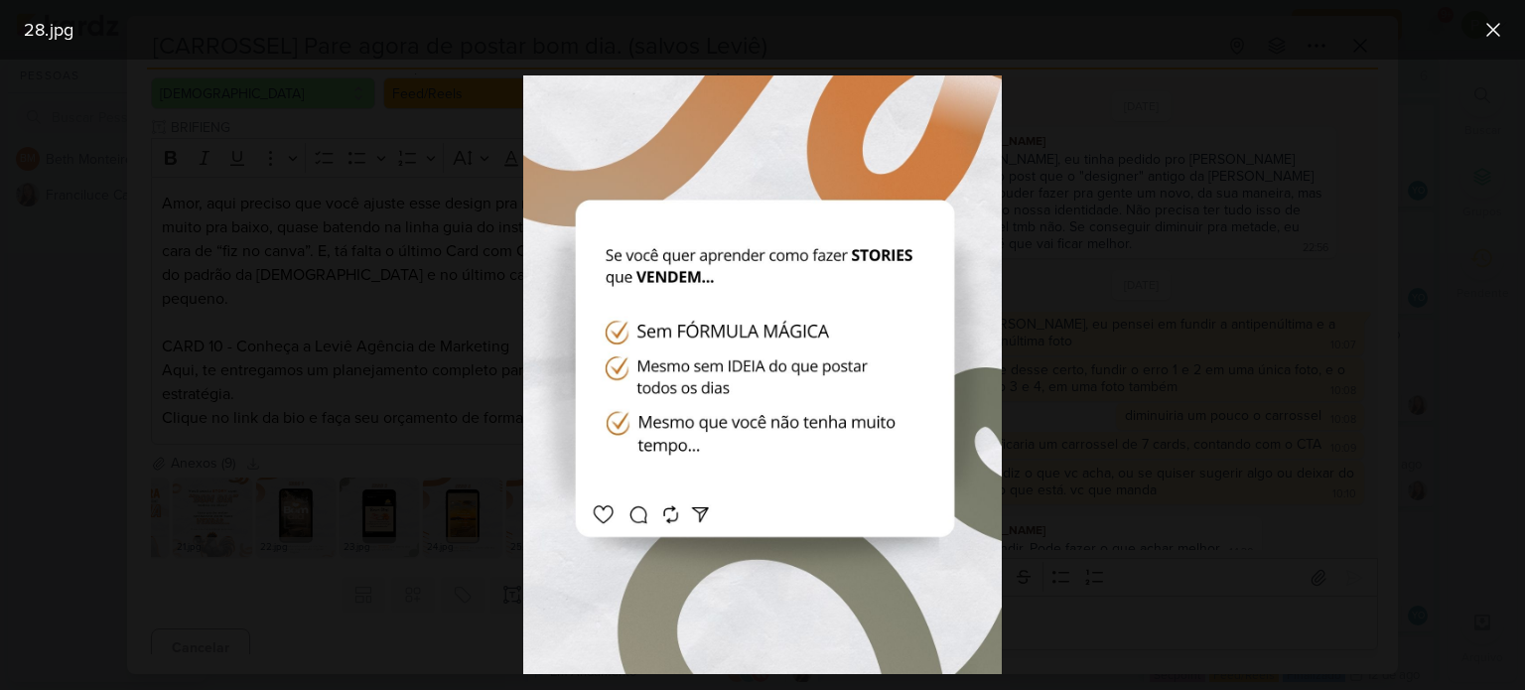
click at [268, 207] on div at bounding box center [762, 375] width 1525 height 631
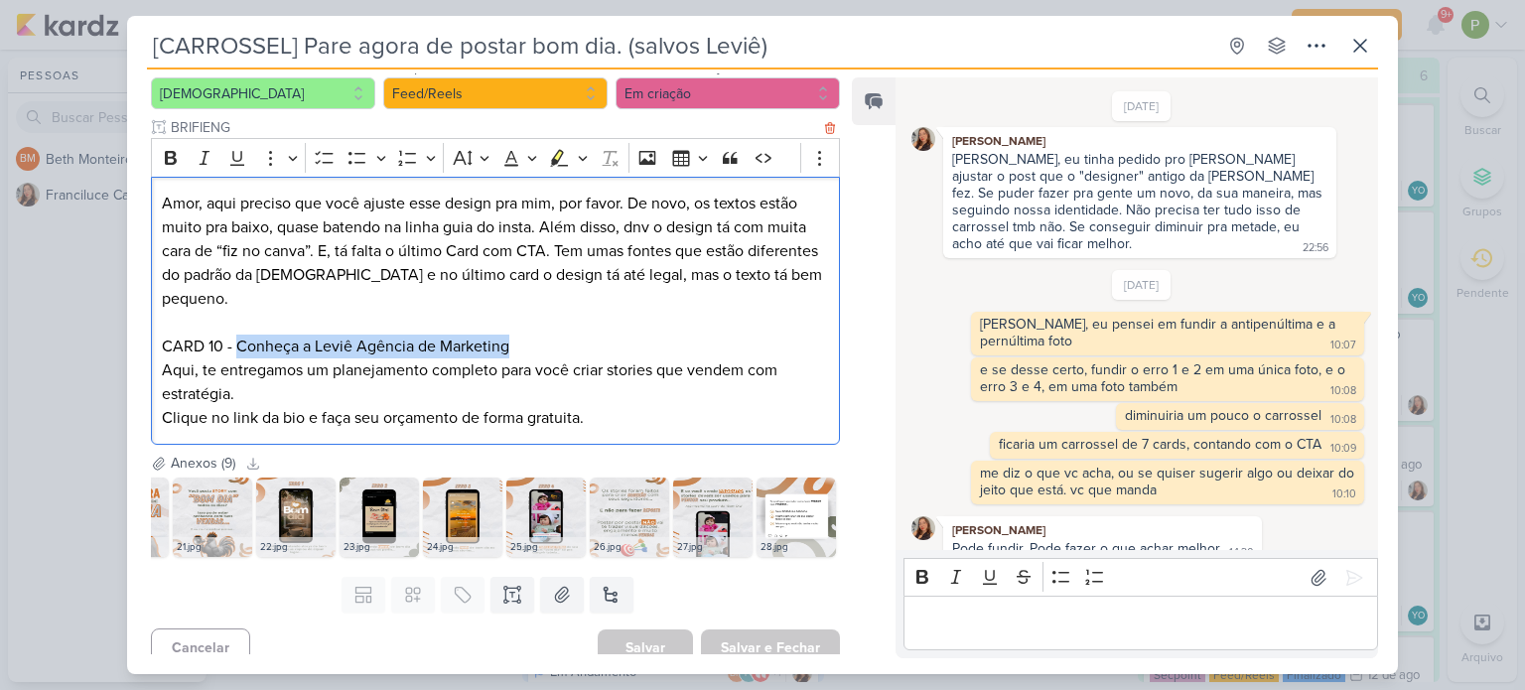
drag, startPoint x: 238, startPoint y: 324, endPoint x: 507, endPoint y: 319, distance: 269.2
click at [507, 319] on p "Amor, aqui preciso que você ajuste esse design pra mim, por favor. De novo, os …" at bounding box center [495, 275] width 667 height 167
copy p "Conheça a Leviê Agência de Marketing"
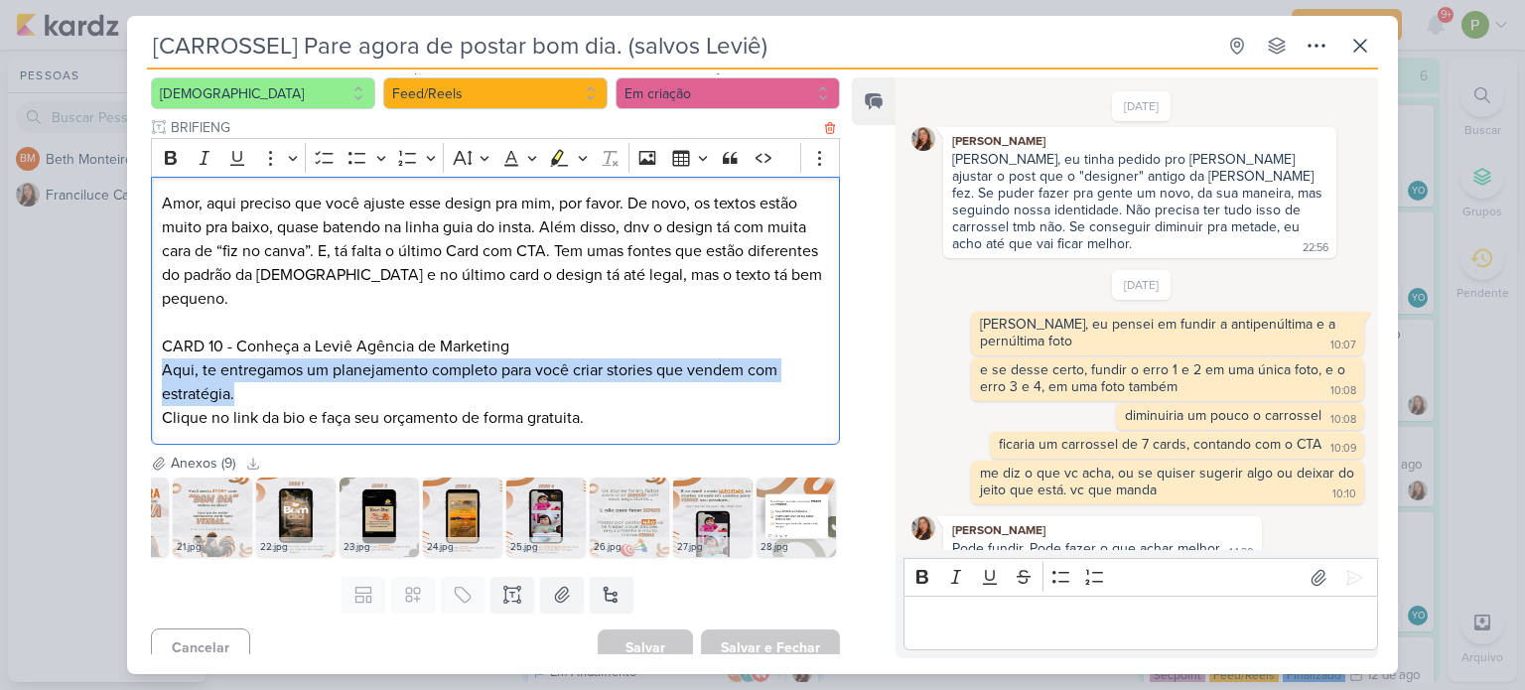
drag, startPoint x: 163, startPoint y: 342, endPoint x: 234, endPoint y: 369, distance: 76.7
click at [234, 369] on p "Aqui, te entregamos um planejamento completo para você criar stories que vendem…" at bounding box center [495, 382] width 667 height 48
copy p "Aqui, te entregamos um planejamento completo para você criar stories que vendem…"
